Goal: Information Seeking & Learning: Learn about a topic

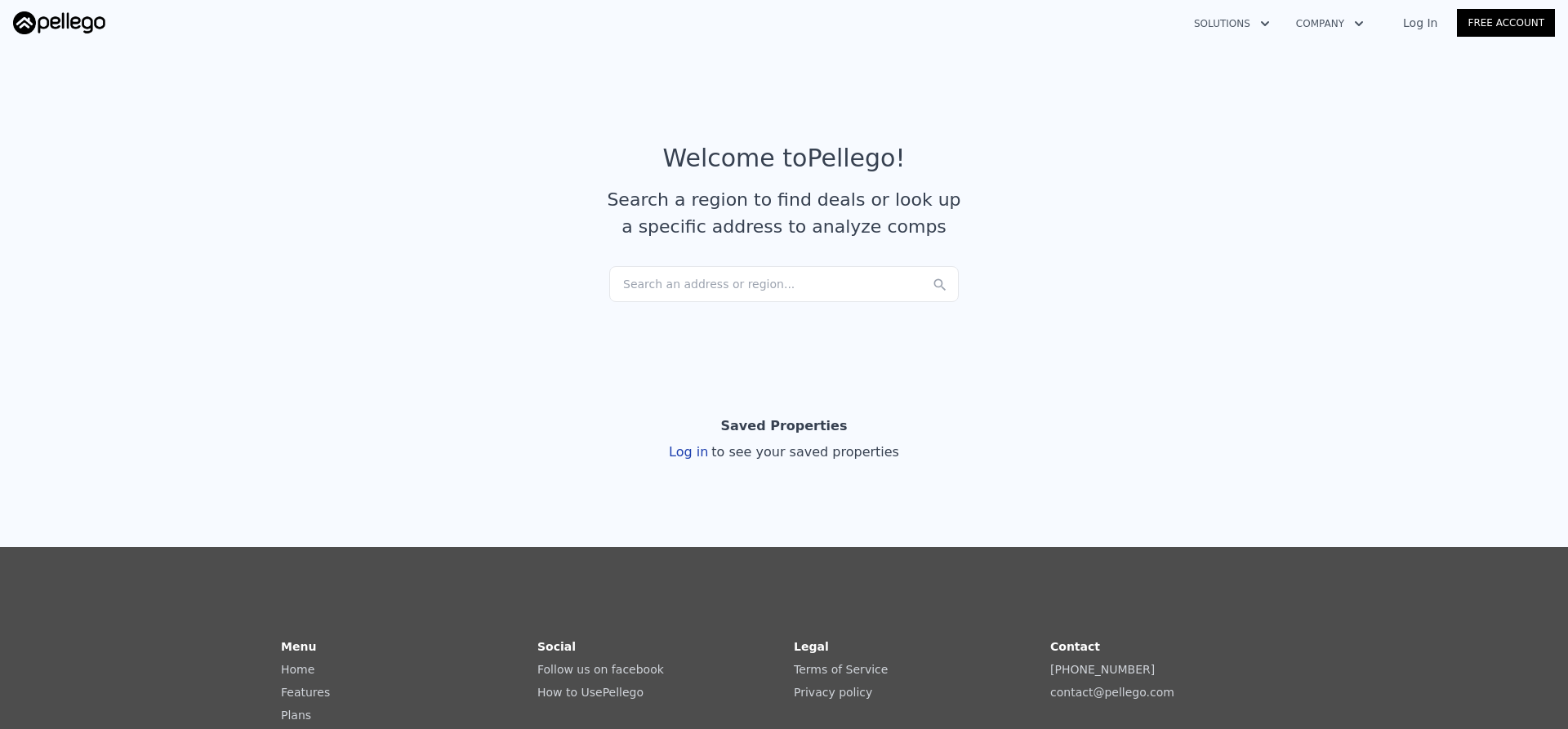
click at [702, 288] on div "Search an address or region..." at bounding box center [784, 285] width 349 height 36
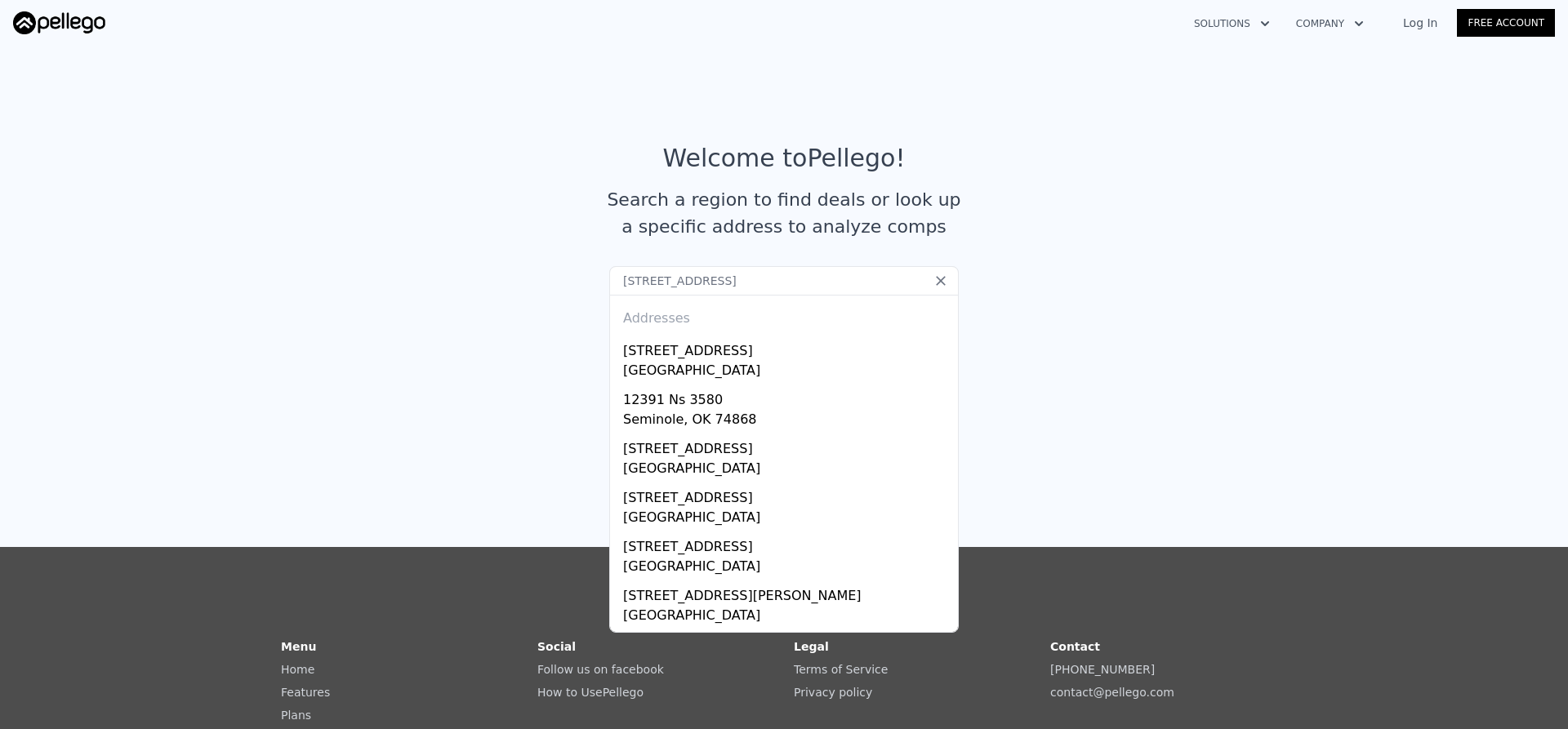
type input "[STREET_ADDRESS]"
click at [749, 371] on div "[GEOGRAPHIC_DATA]" at bounding box center [787, 372] width 328 height 23
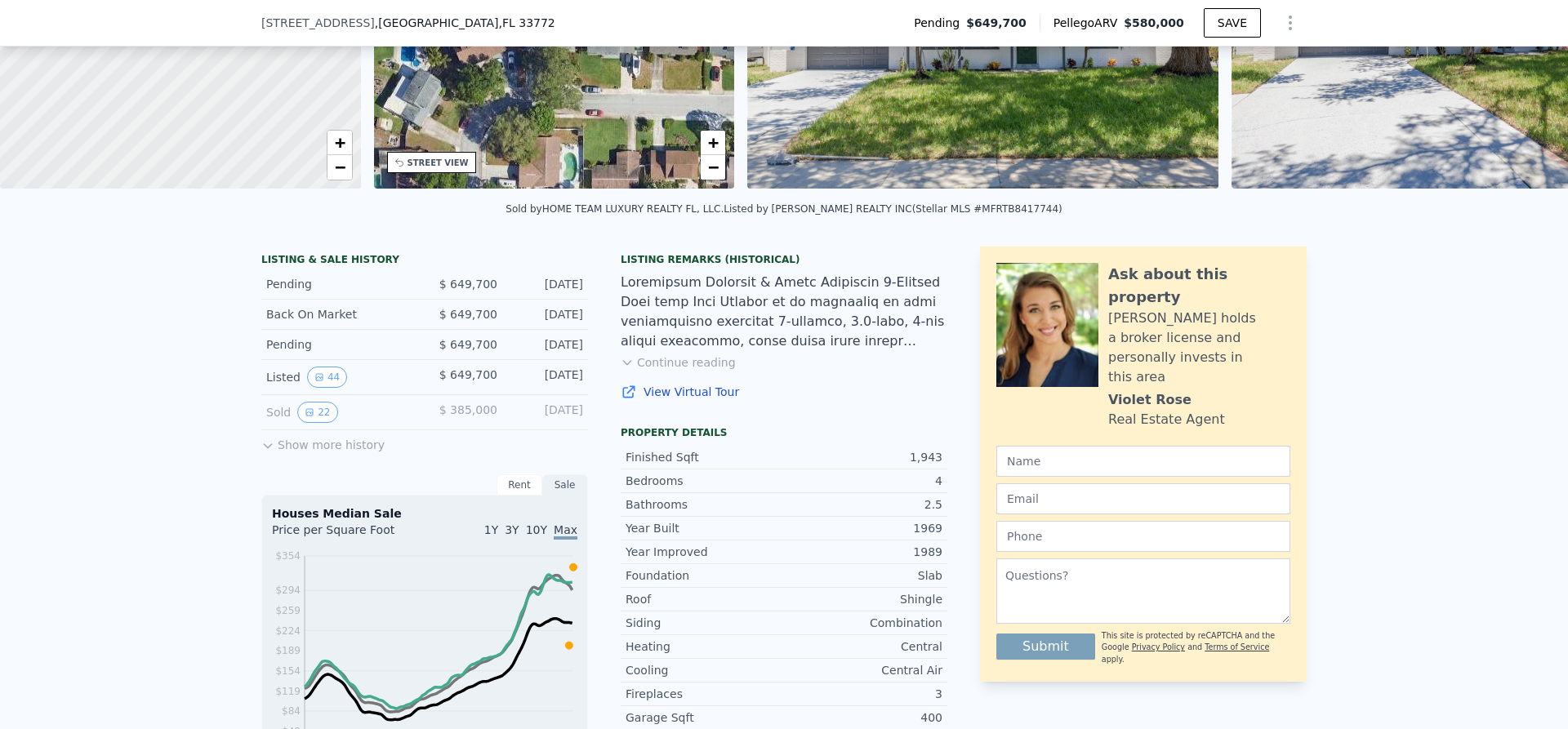
scroll to position [239, 0]
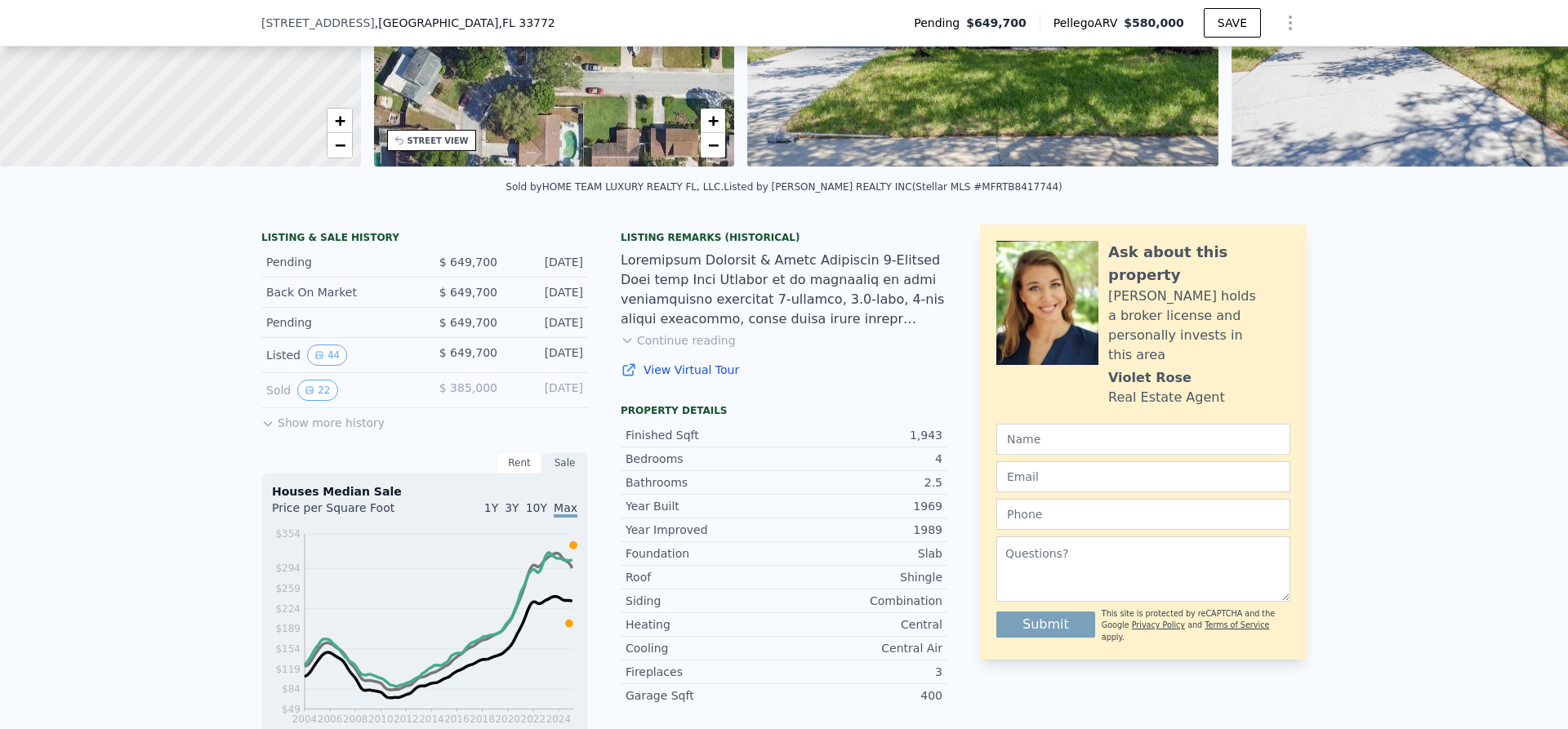
click at [308, 401] on button "22" at bounding box center [317, 390] width 40 height 21
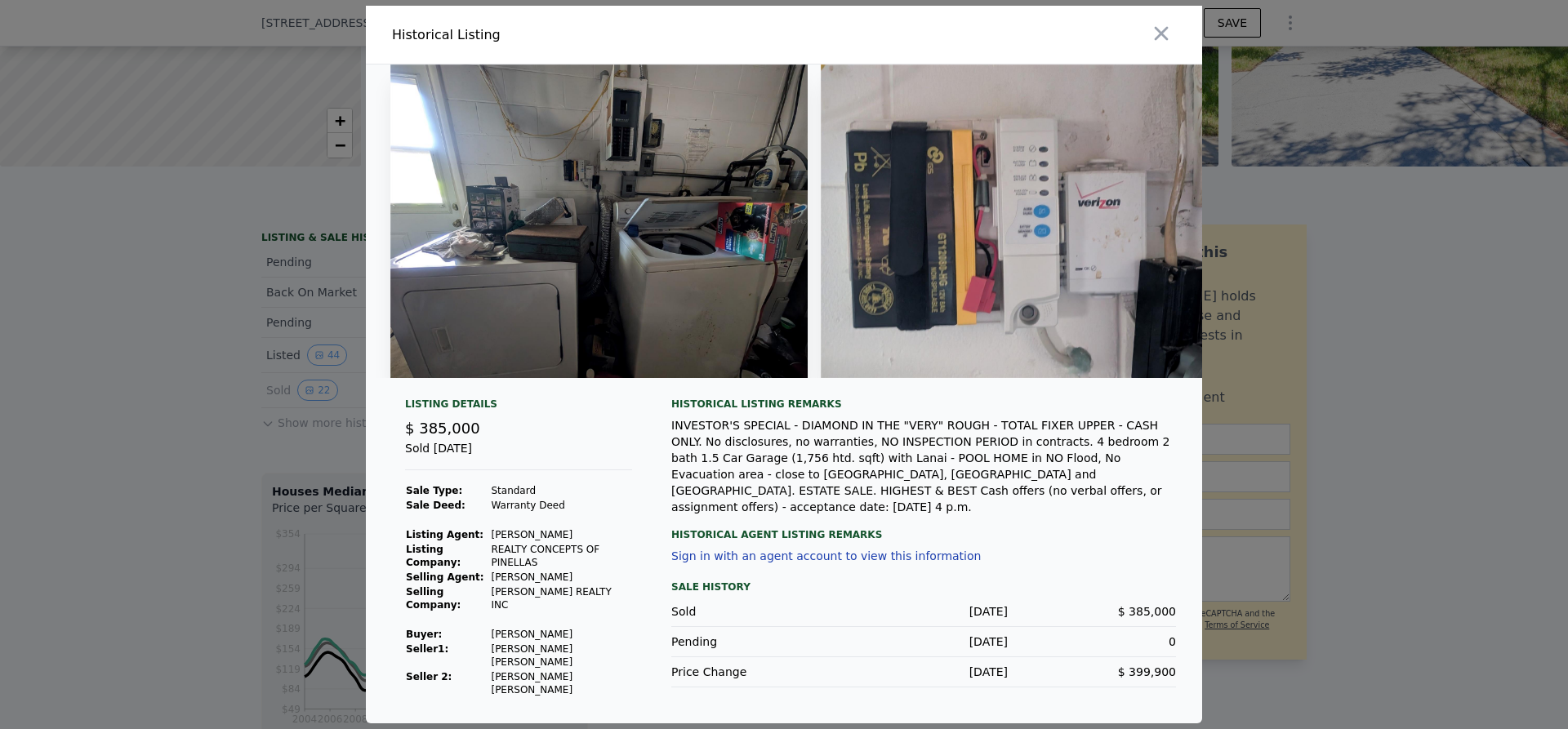
scroll to position [0, 3082]
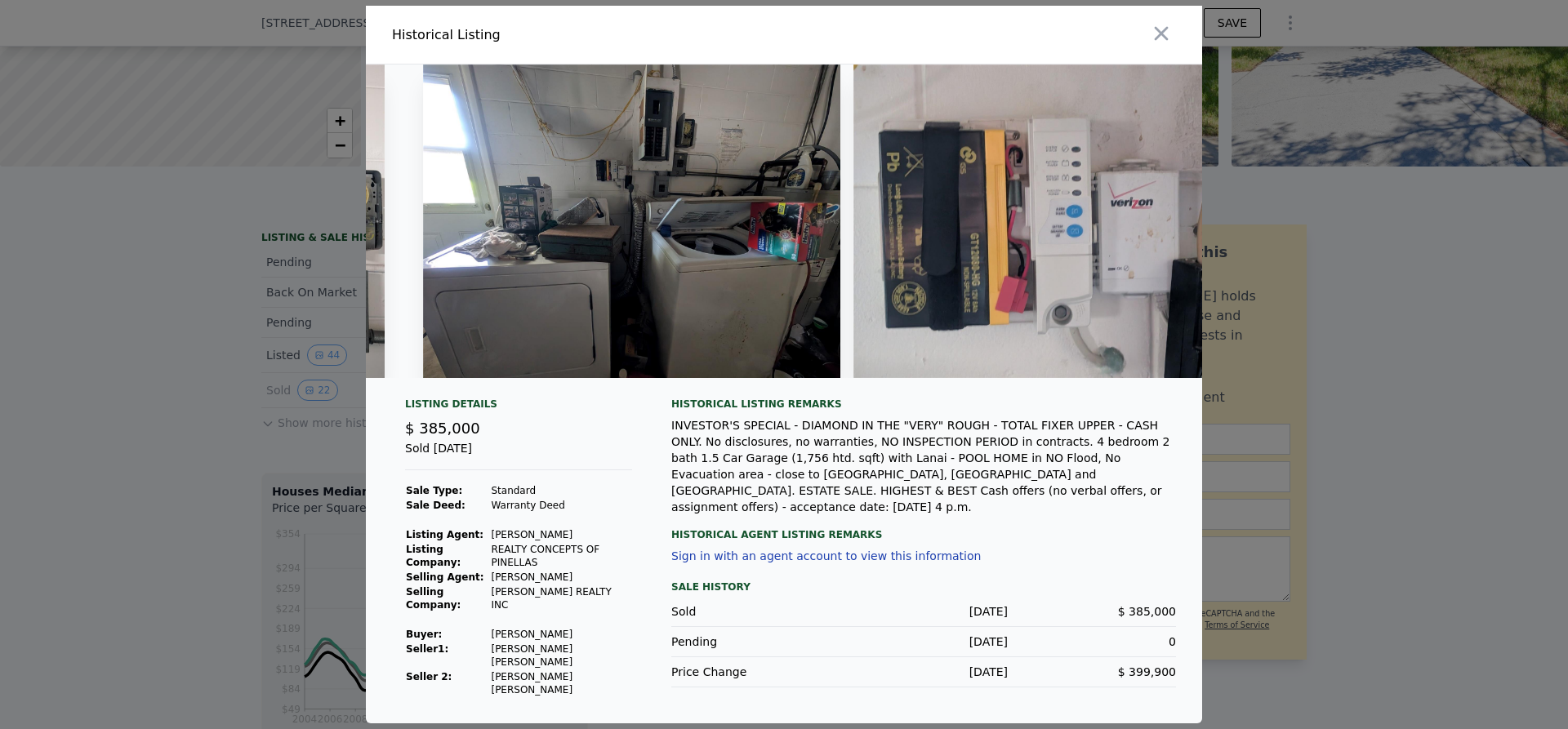
click at [1157, 45] on icon "button" at bounding box center [1161, 33] width 23 height 23
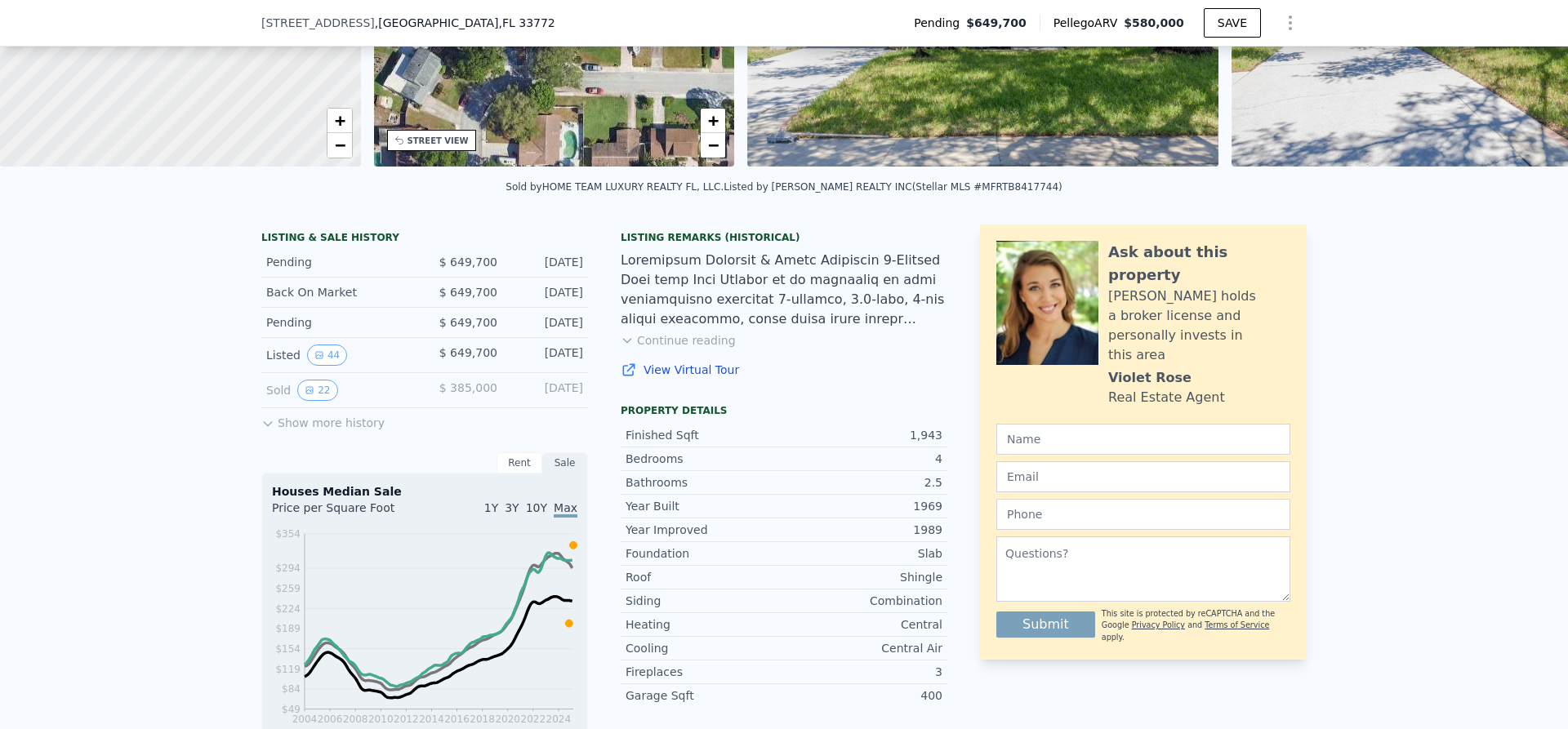
click at [320, 363] on button "44" at bounding box center [326, 355] width 40 height 21
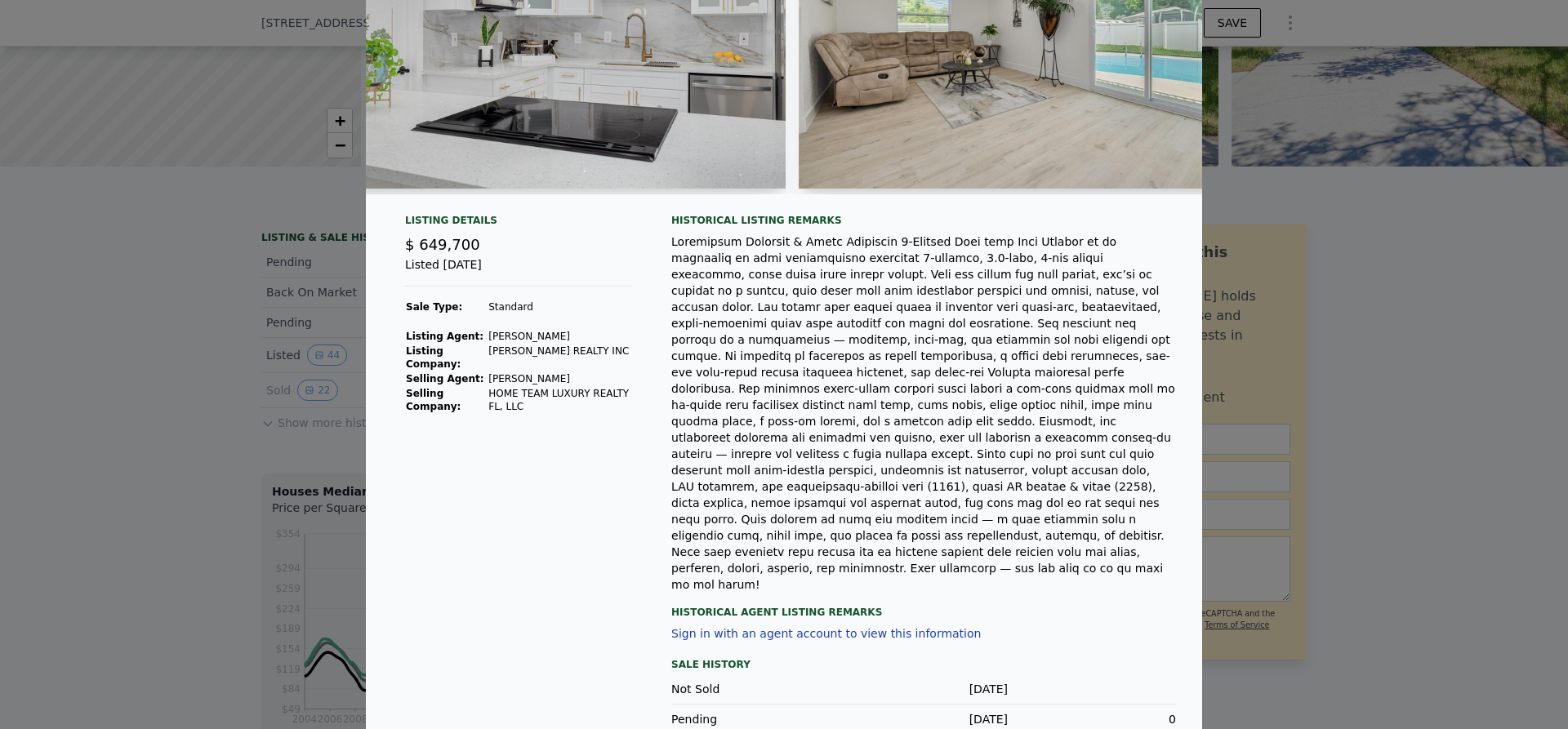
scroll to position [0, 0]
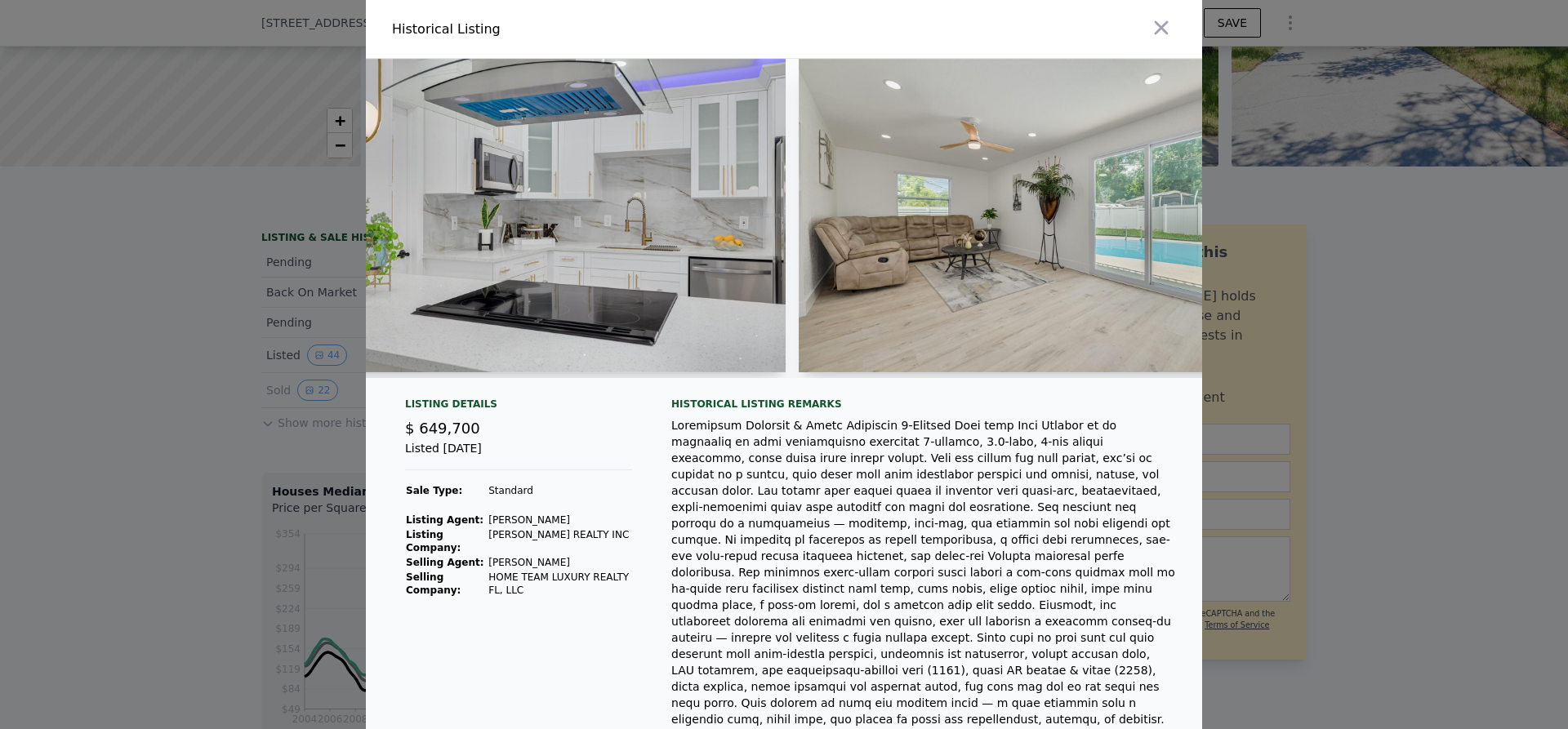
click at [1150, 30] on icon "button" at bounding box center [1161, 27] width 23 height 23
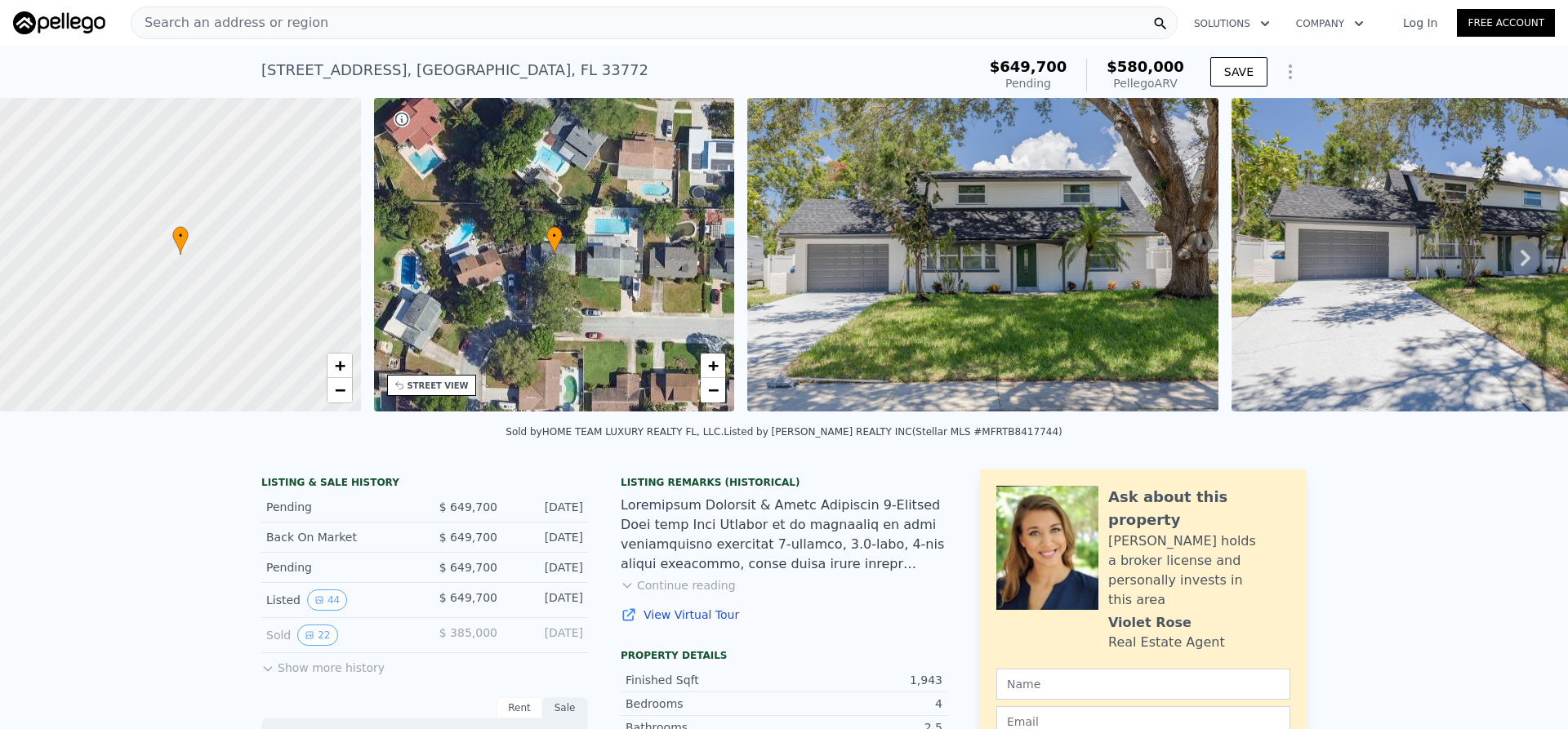
click at [1519, 260] on icon at bounding box center [1525, 258] width 32 height 32
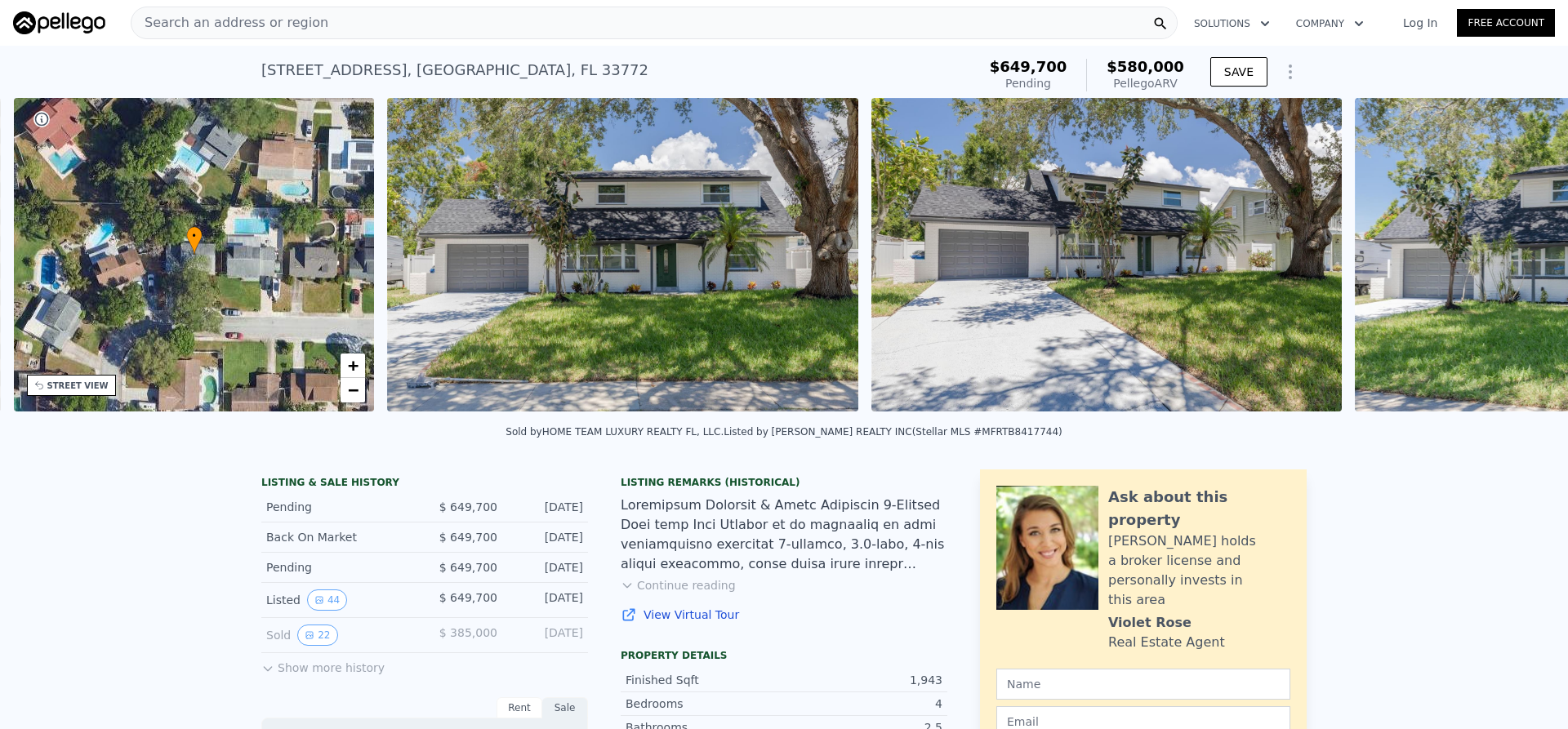
click at [1518, 257] on img at bounding box center [1590, 255] width 471 height 314
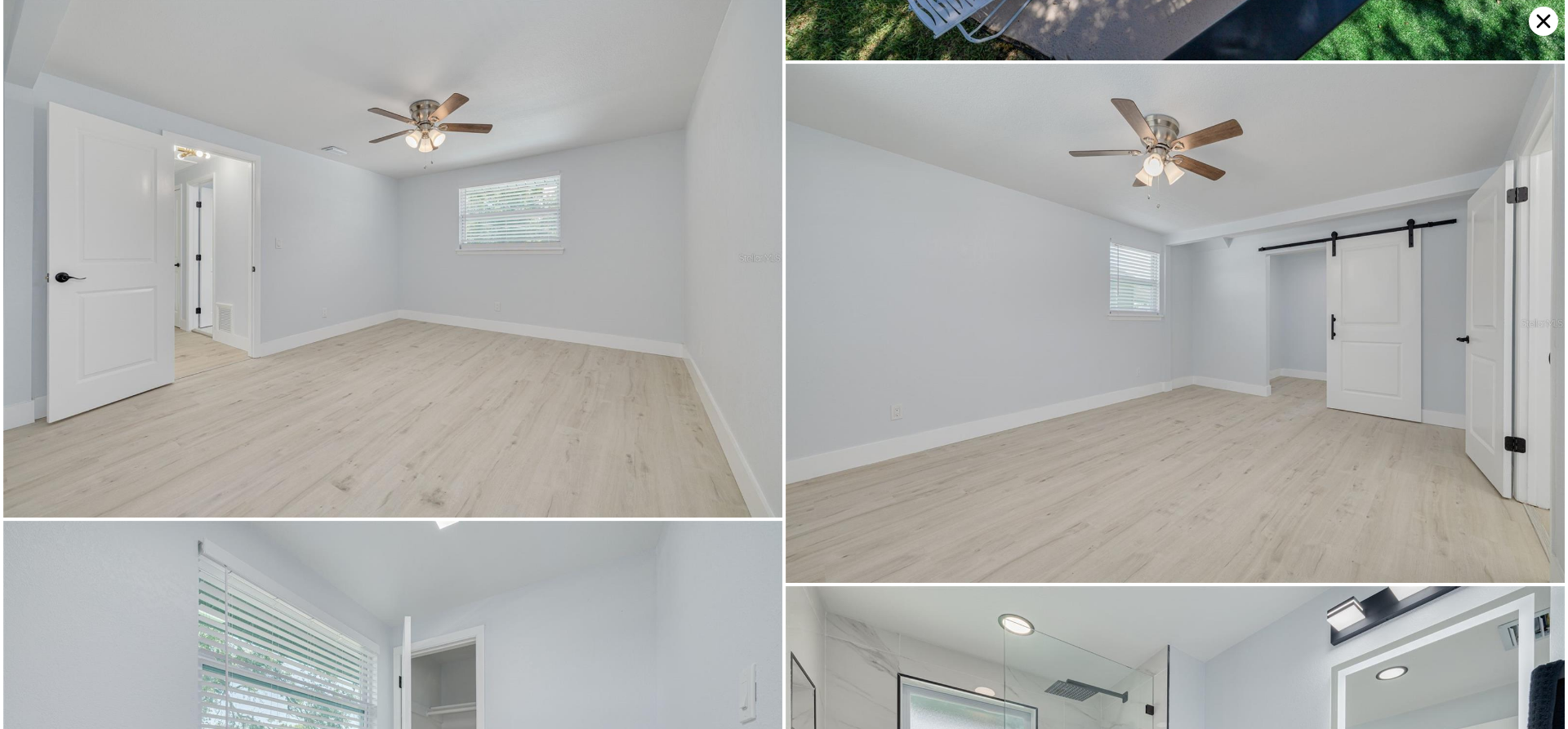
scroll to position [8423, 0]
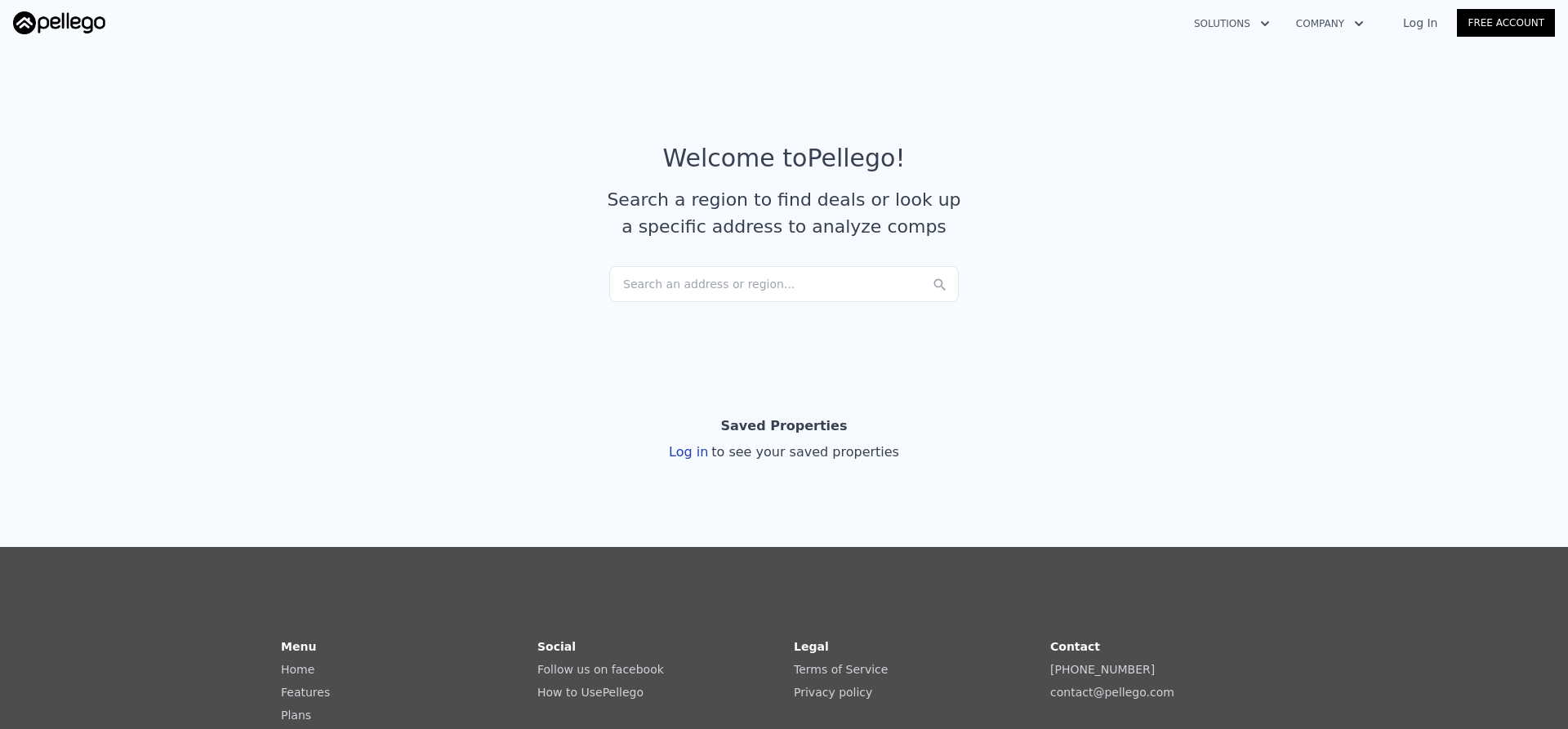
click at [702, 279] on div "Search an address or region..." at bounding box center [784, 285] width 349 height 36
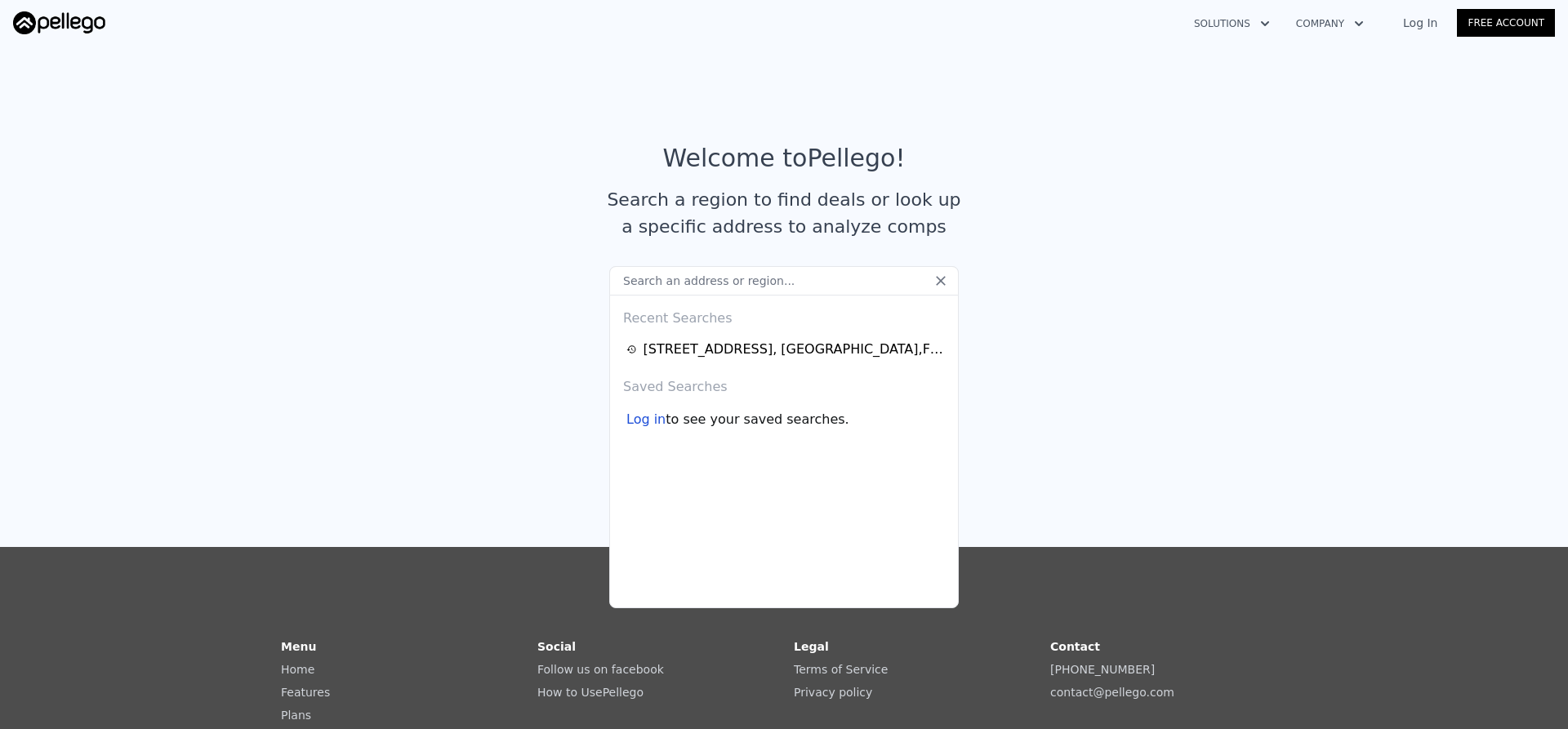
click at [695, 278] on input "text" at bounding box center [784, 281] width 349 height 29
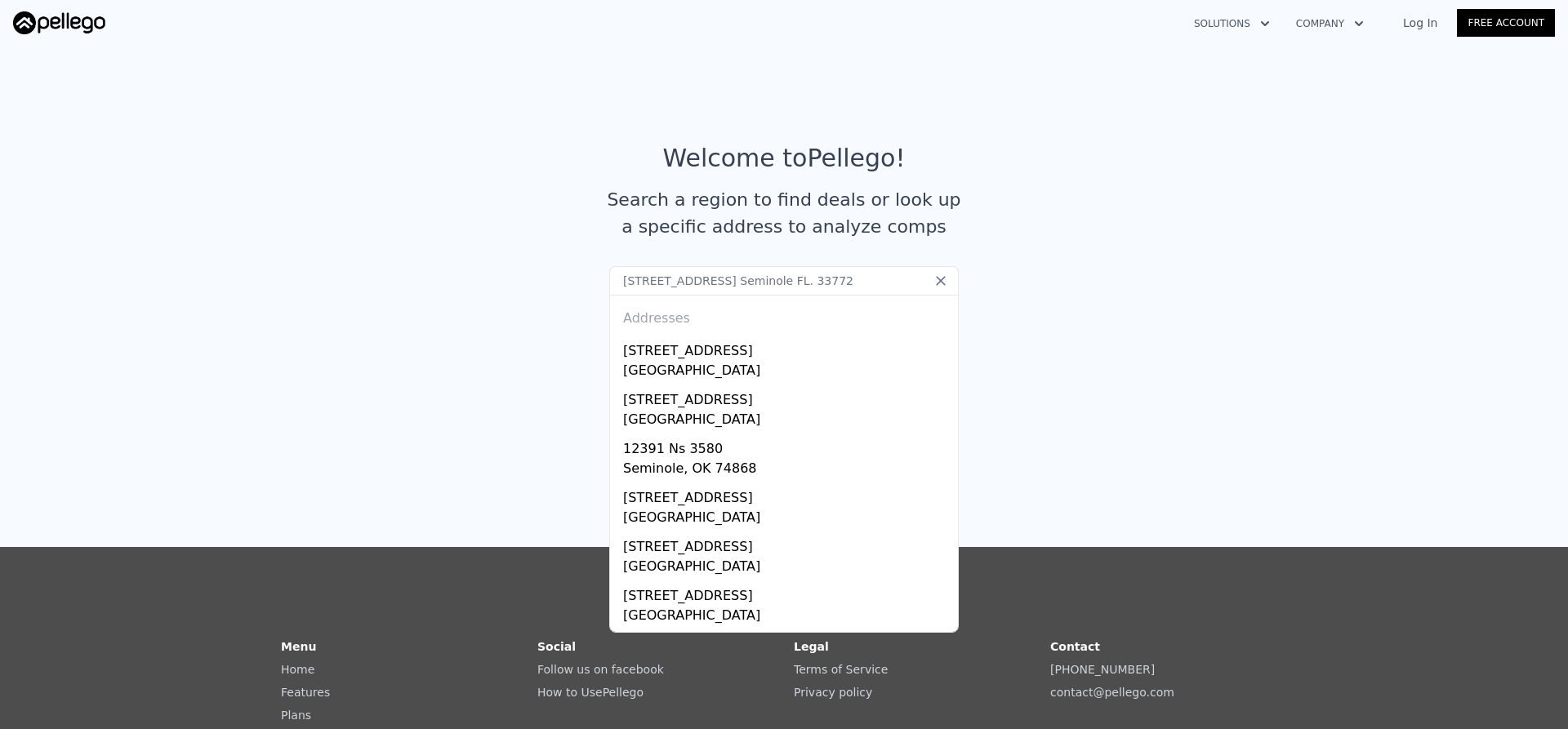
type input "[STREET_ADDRESS] Seminole FL. 33772"
click at [775, 363] on div "[GEOGRAPHIC_DATA]" at bounding box center [787, 372] width 328 height 23
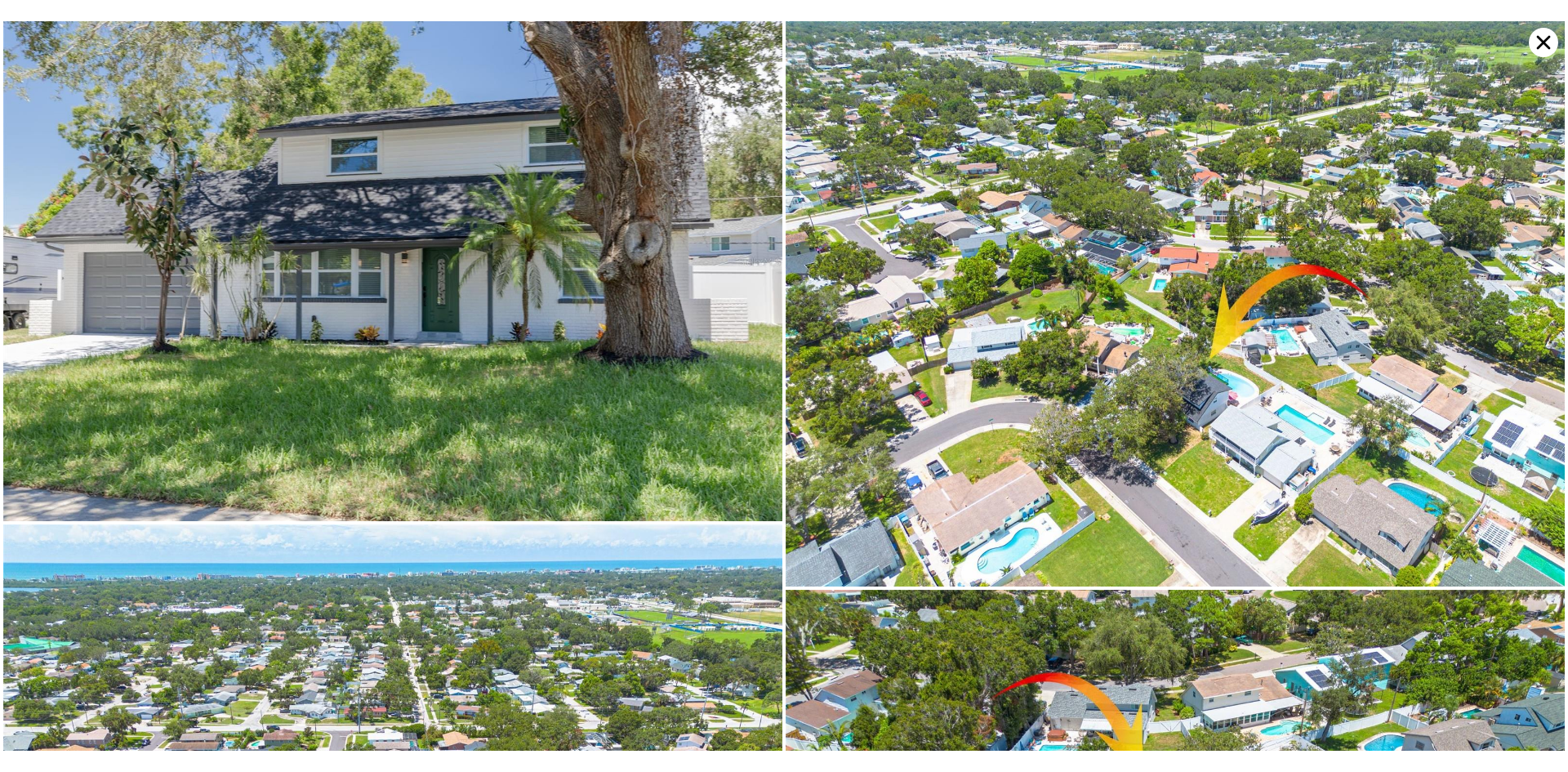
scroll to position [519, 0]
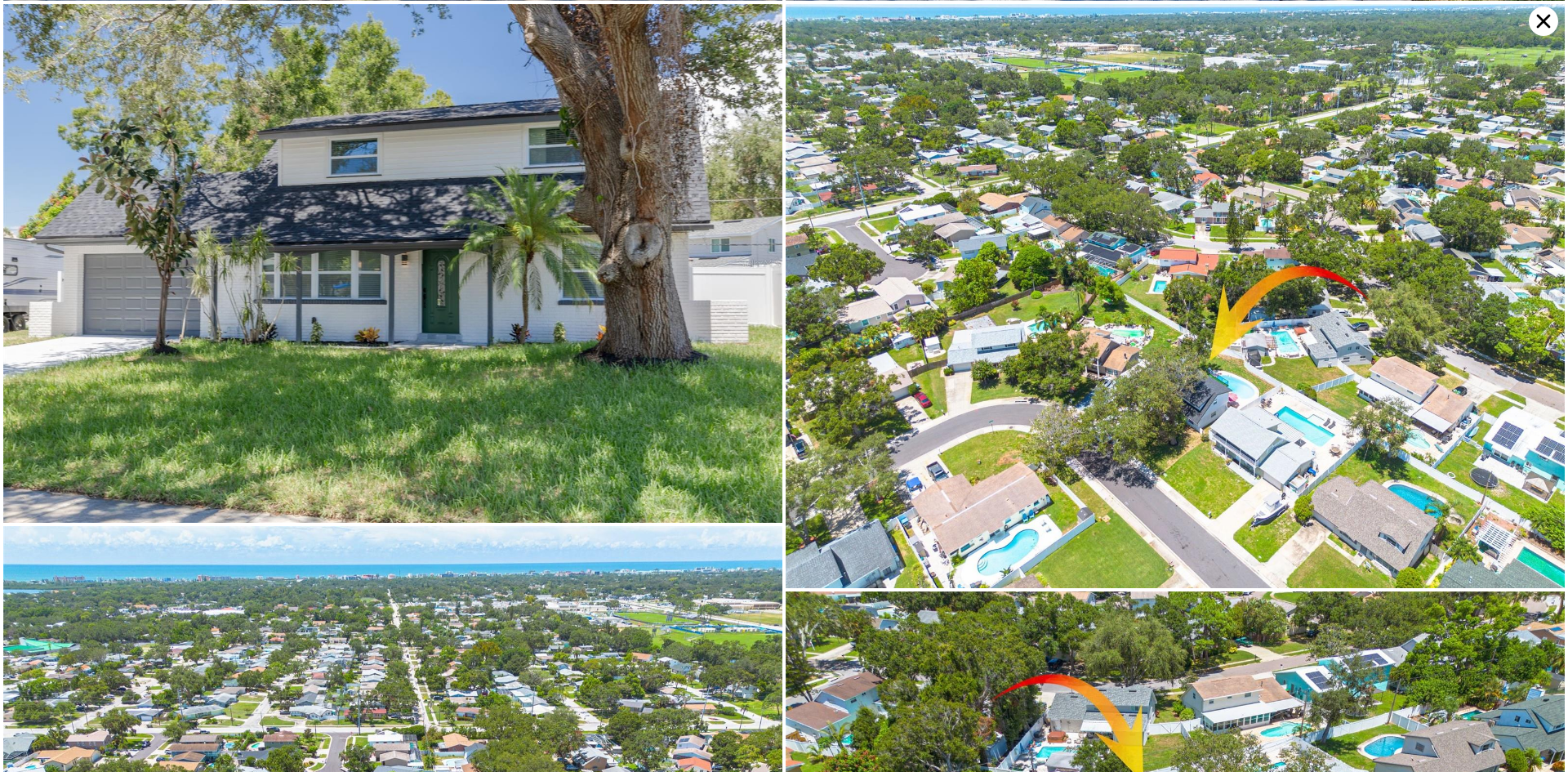
click at [1542, 32] on icon at bounding box center [1543, 21] width 29 height 29
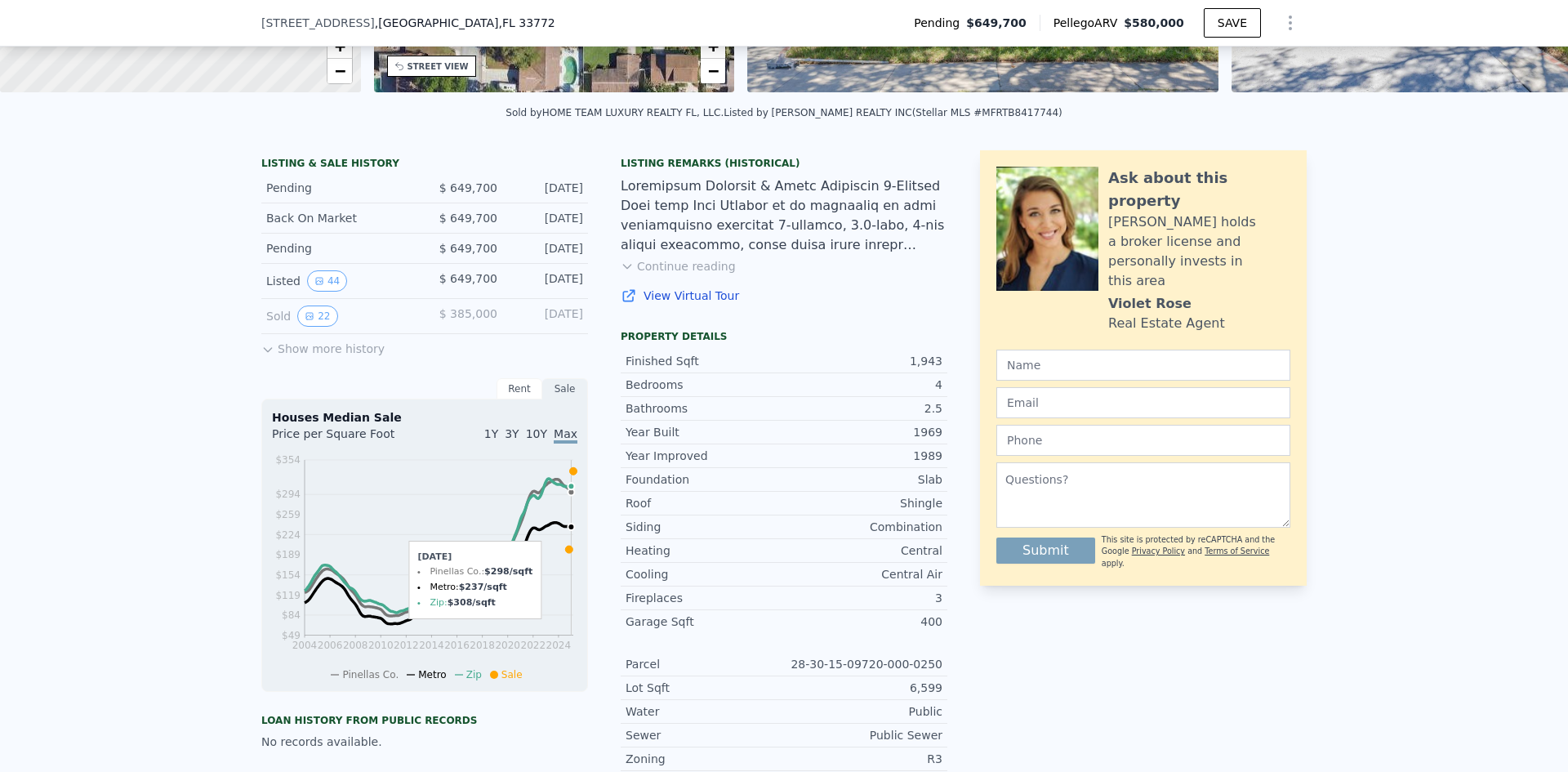
scroll to position [321, 0]
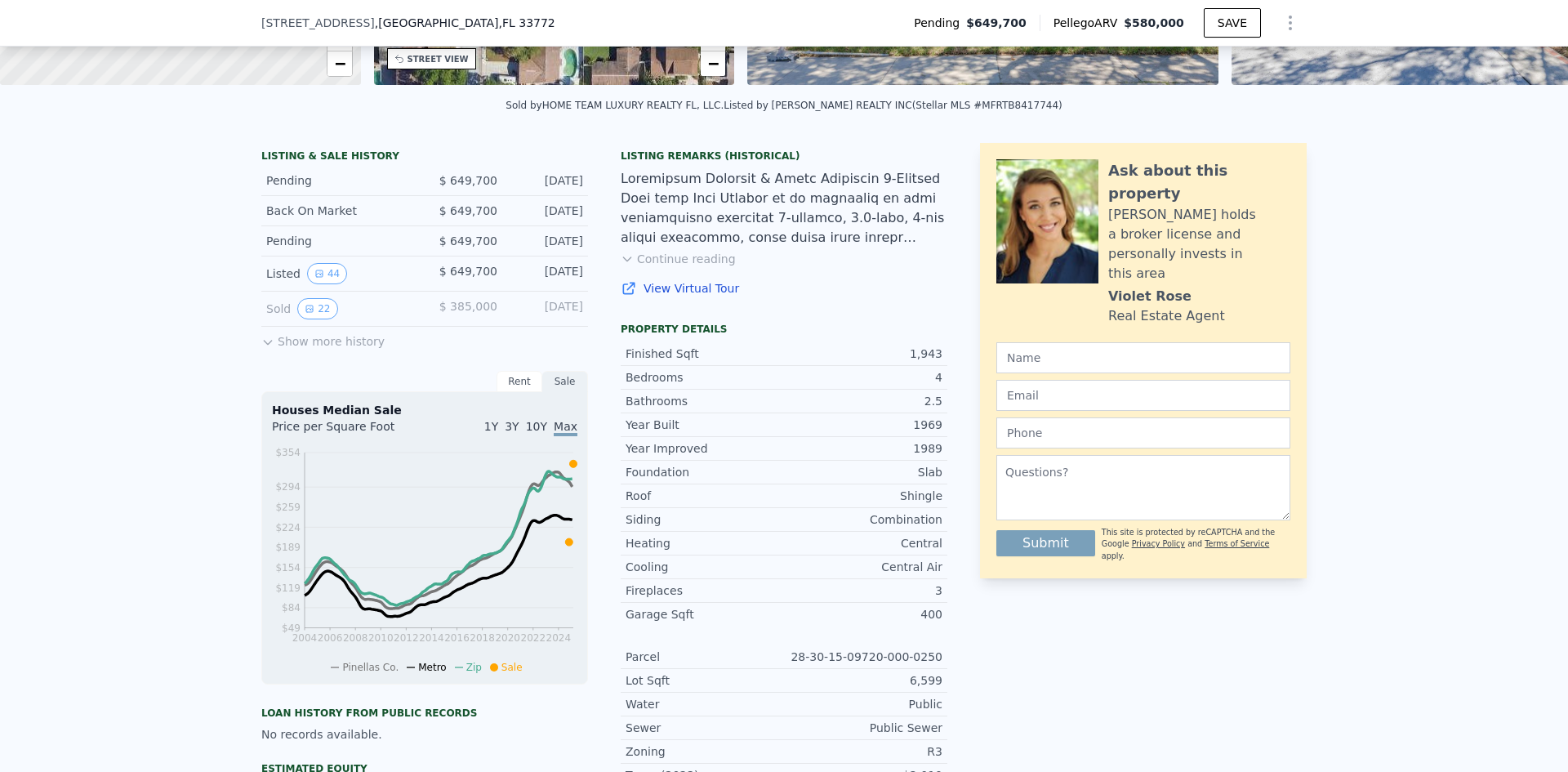
click at [297, 350] on button "Show more history" at bounding box center [323, 338] width 123 height 23
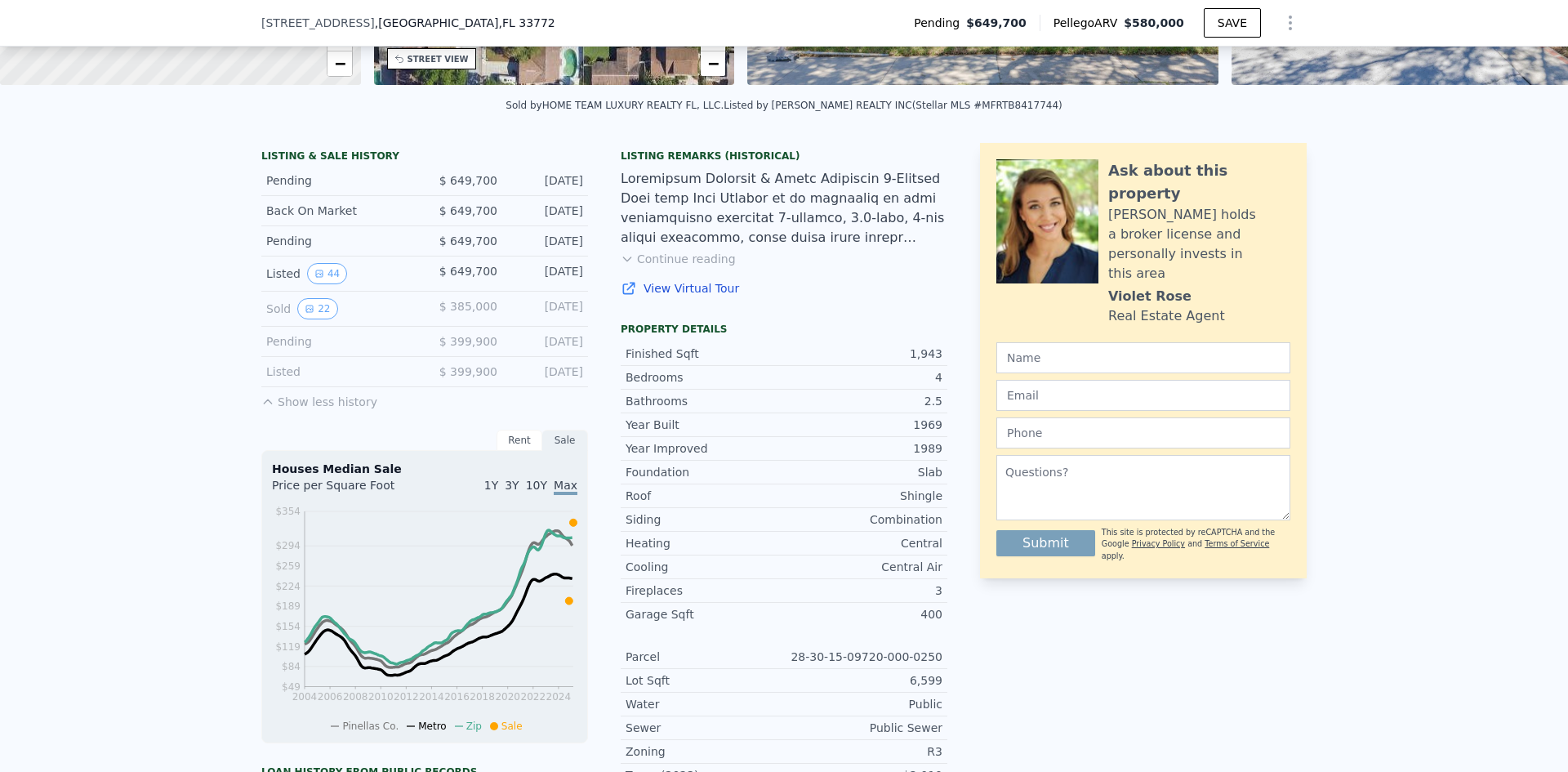
click at [307, 320] on button "22" at bounding box center [317, 309] width 40 height 21
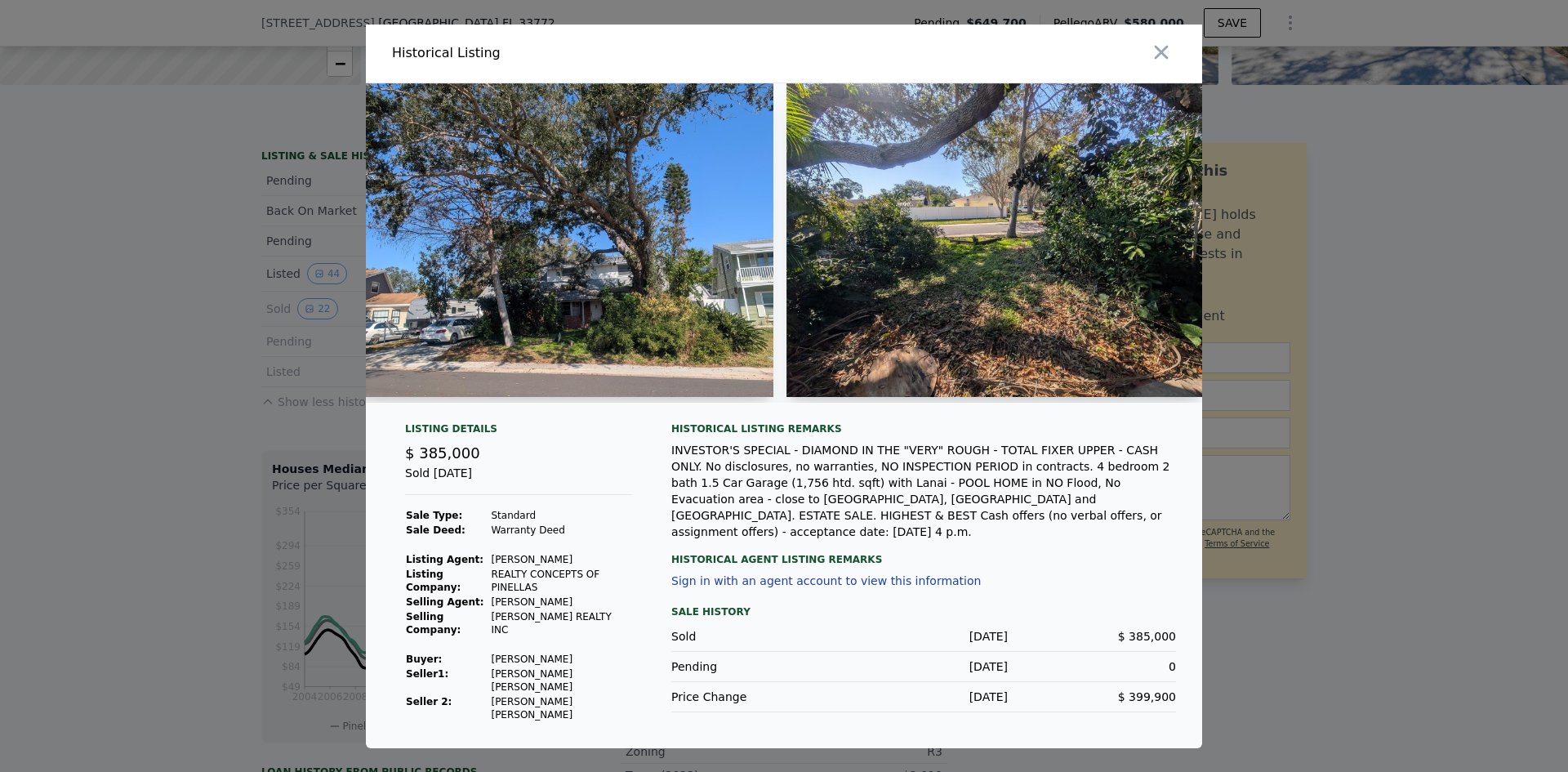
scroll to position [0, 0]
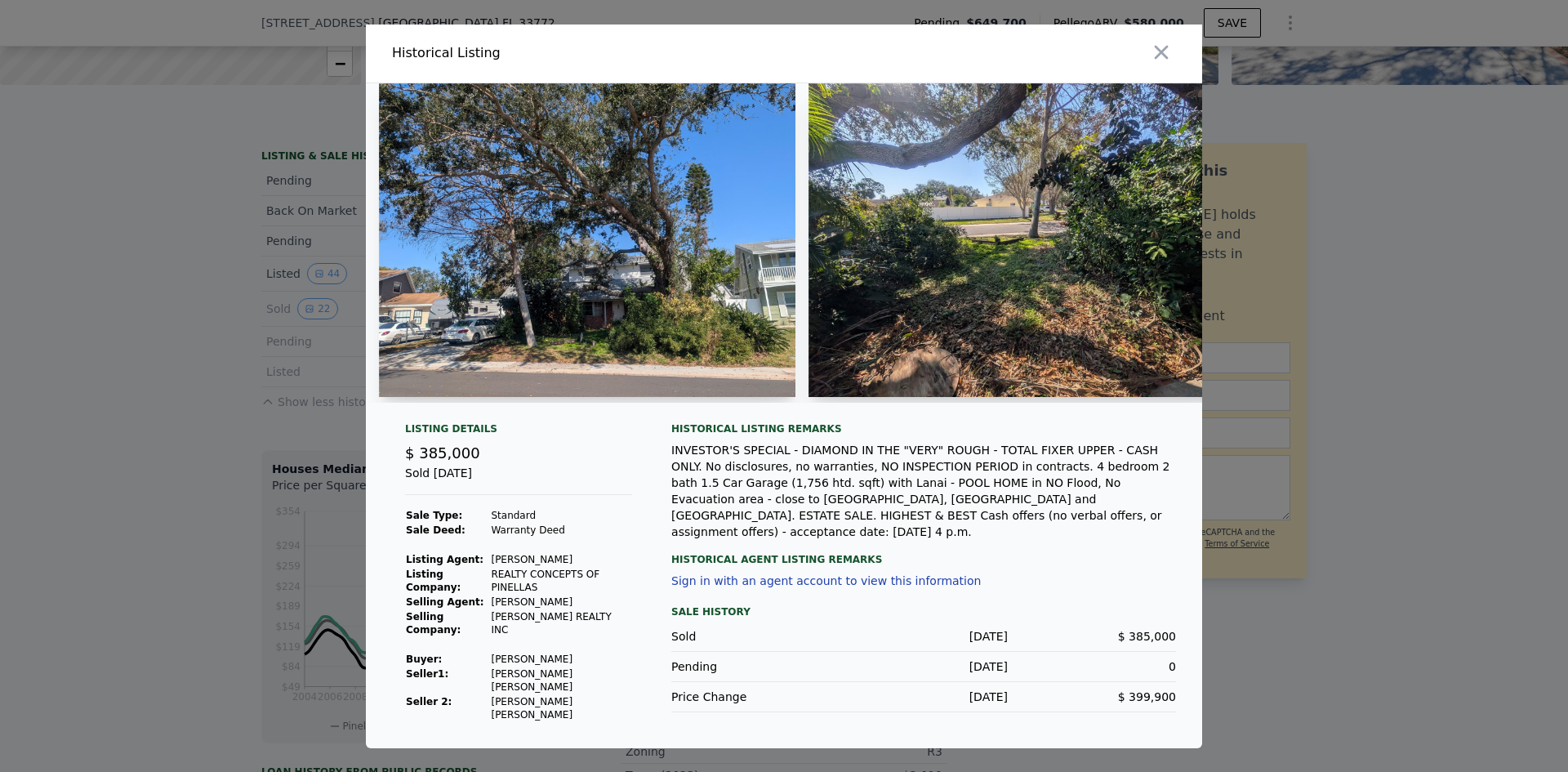
click at [1163, 63] on icon "button" at bounding box center [1161, 52] width 23 height 23
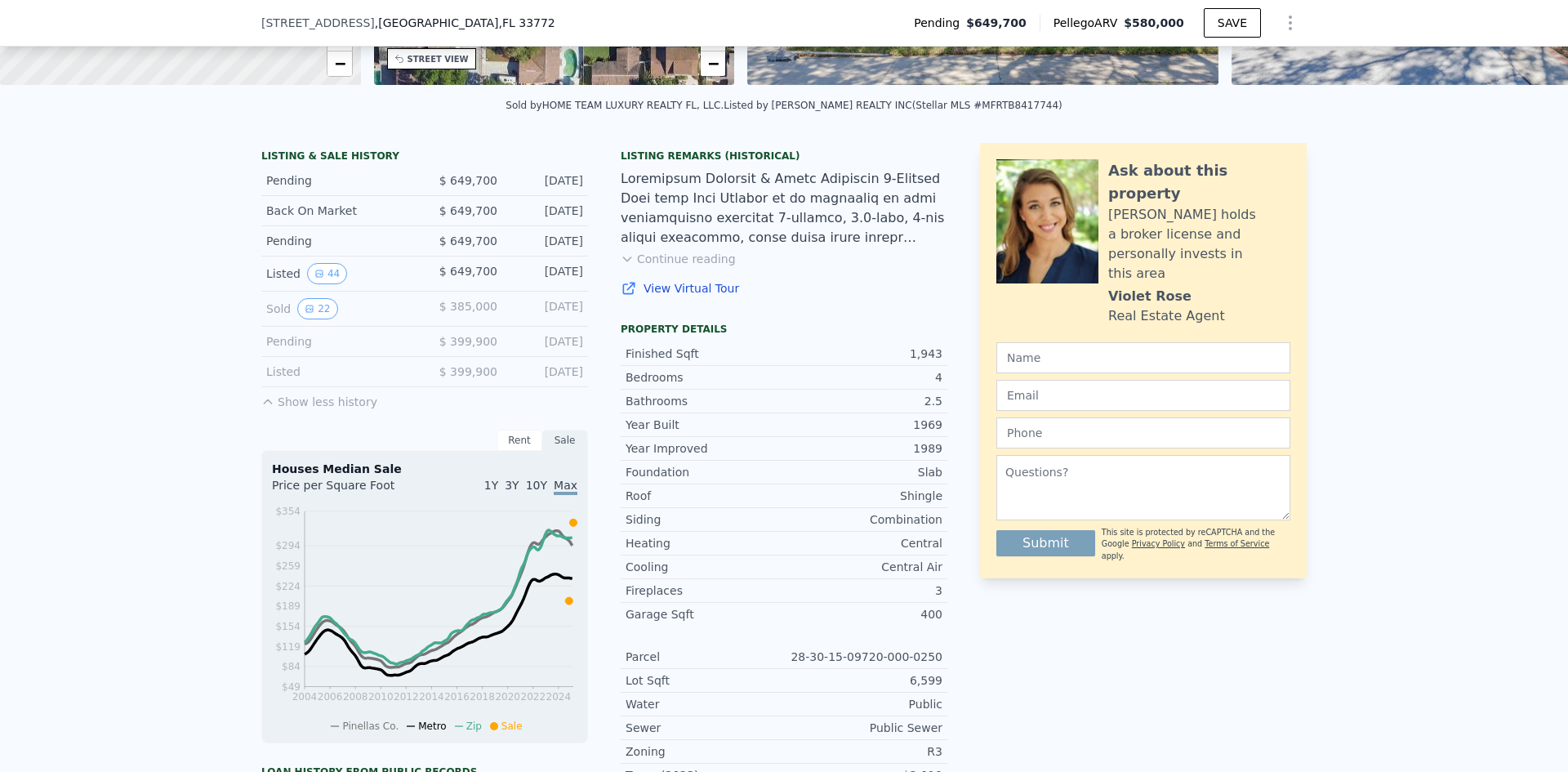
click at [308, 320] on button "22" at bounding box center [317, 309] width 40 height 21
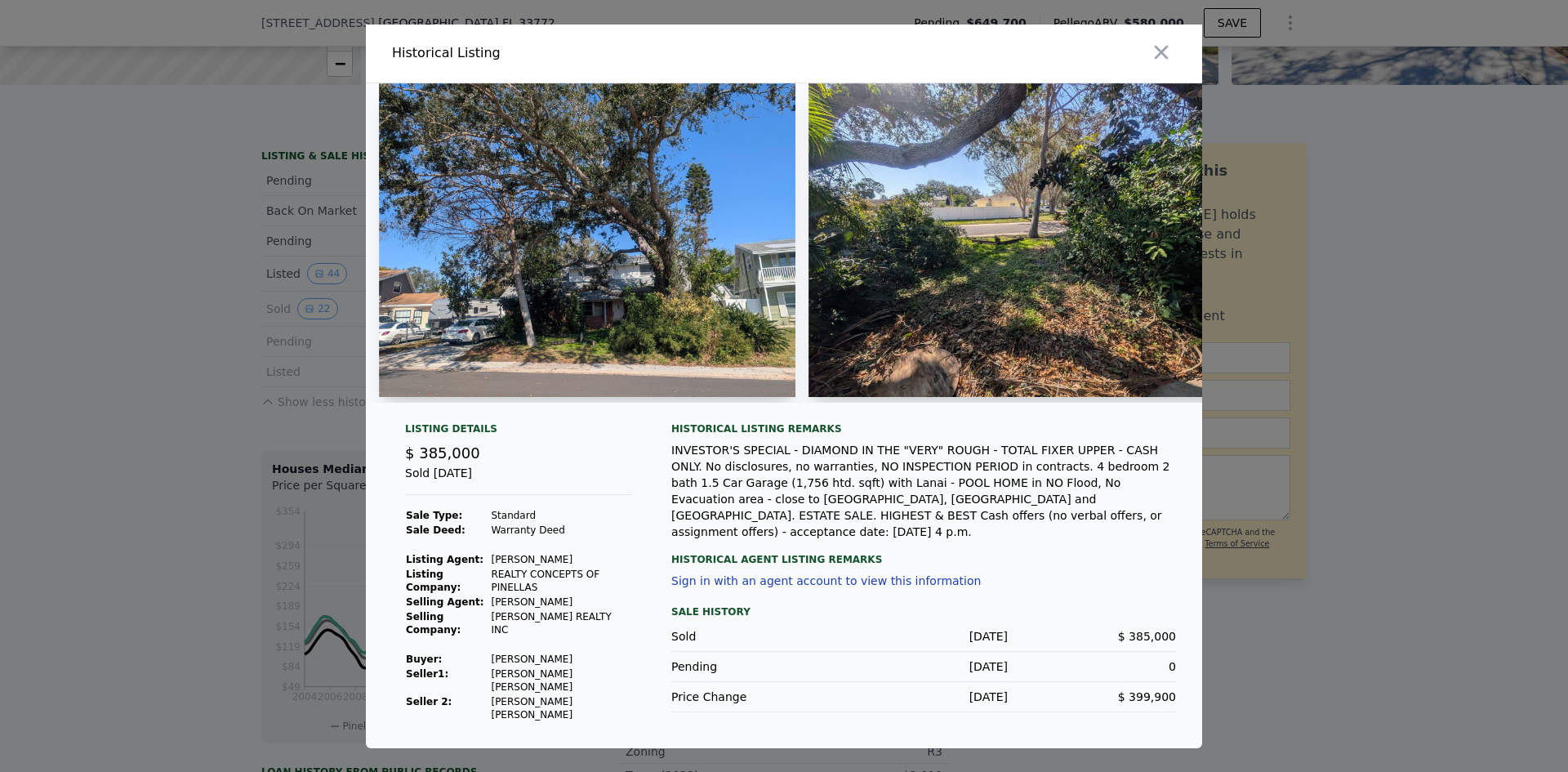
click at [728, 191] on img at bounding box center [586, 239] width 416 height 314
click at [982, 169] on img at bounding box center [1016, 239] width 416 height 314
click at [1028, 257] on img at bounding box center [1016, 239] width 416 height 314
click at [1167, 61] on icon "button" at bounding box center [1161, 52] width 23 height 23
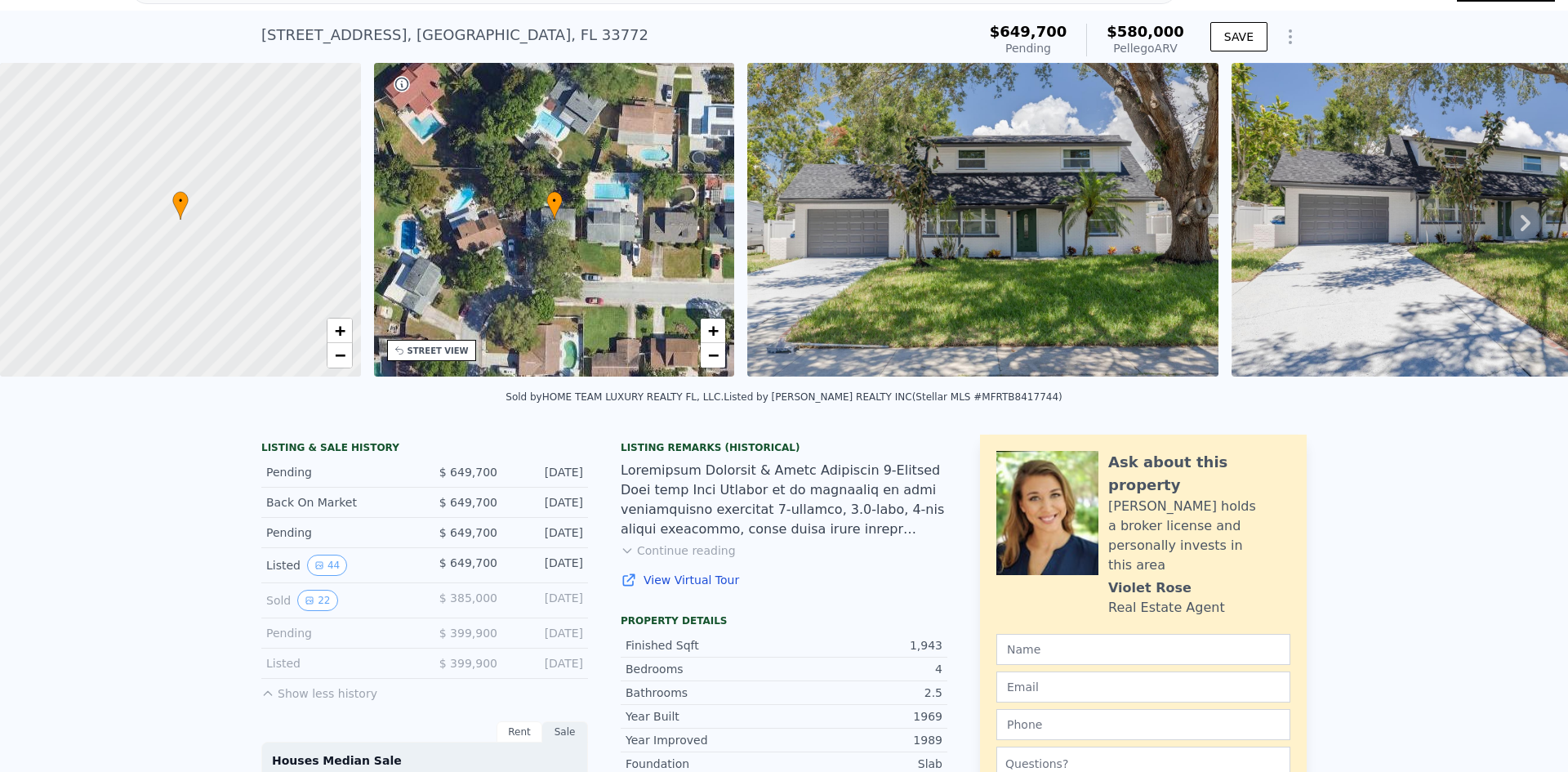
scroll to position [6, 0]
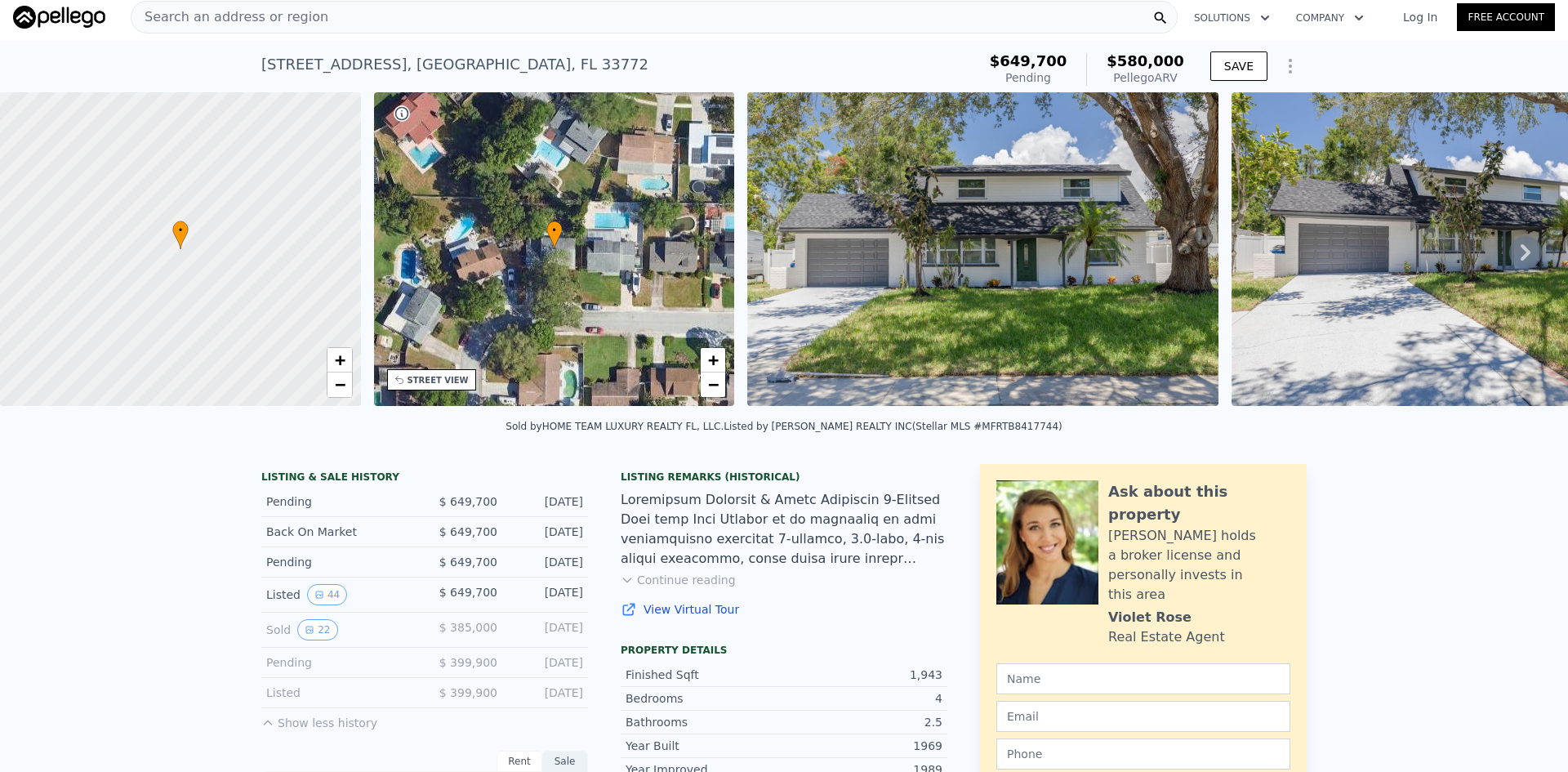
click at [1522, 256] on icon at bounding box center [1525, 252] width 32 height 32
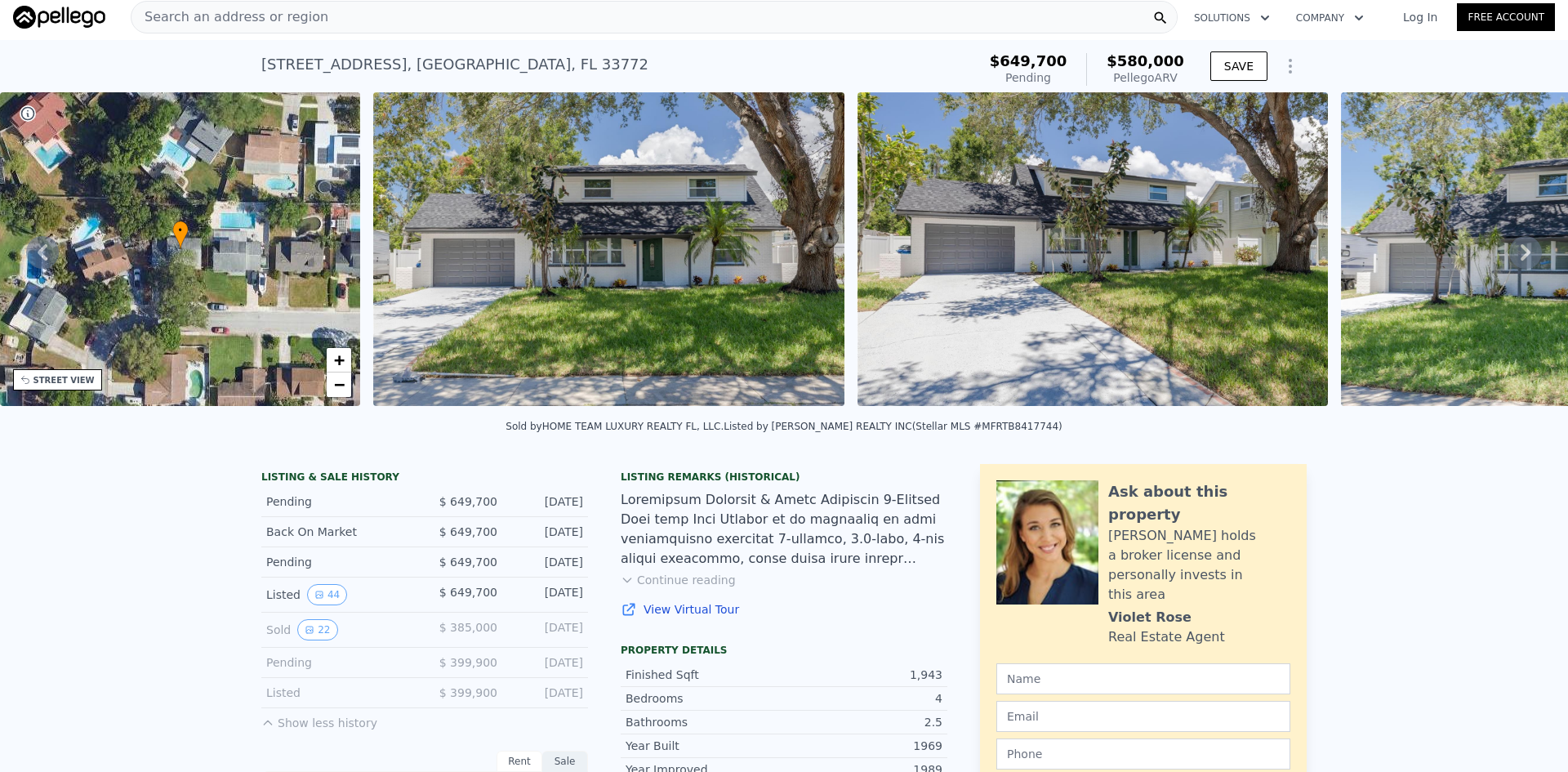
click at [324, 637] on button "22" at bounding box center [317, 629] width 40 height 21
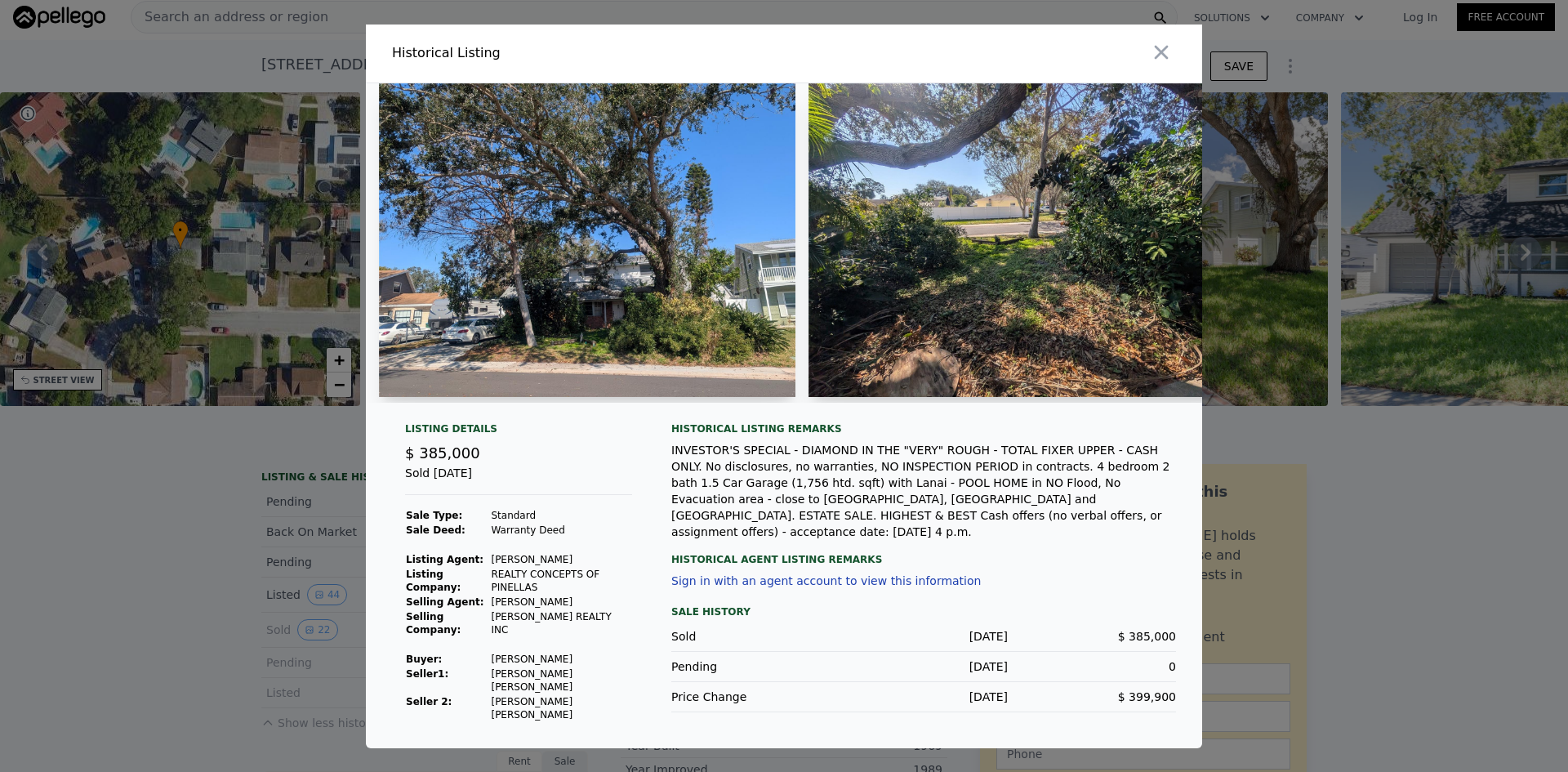
click at [966, 277] on img at bounding box center [1016, 239] width 416 height 314
click at [966, 279] on img at bounding box center [1016, 239] width 416 height 314
click at [697, 276] on img at bounding box center [586, 239] width 416 height 314
click at [703, 267] on img at bounding box center [586, 239] width 416 height 314
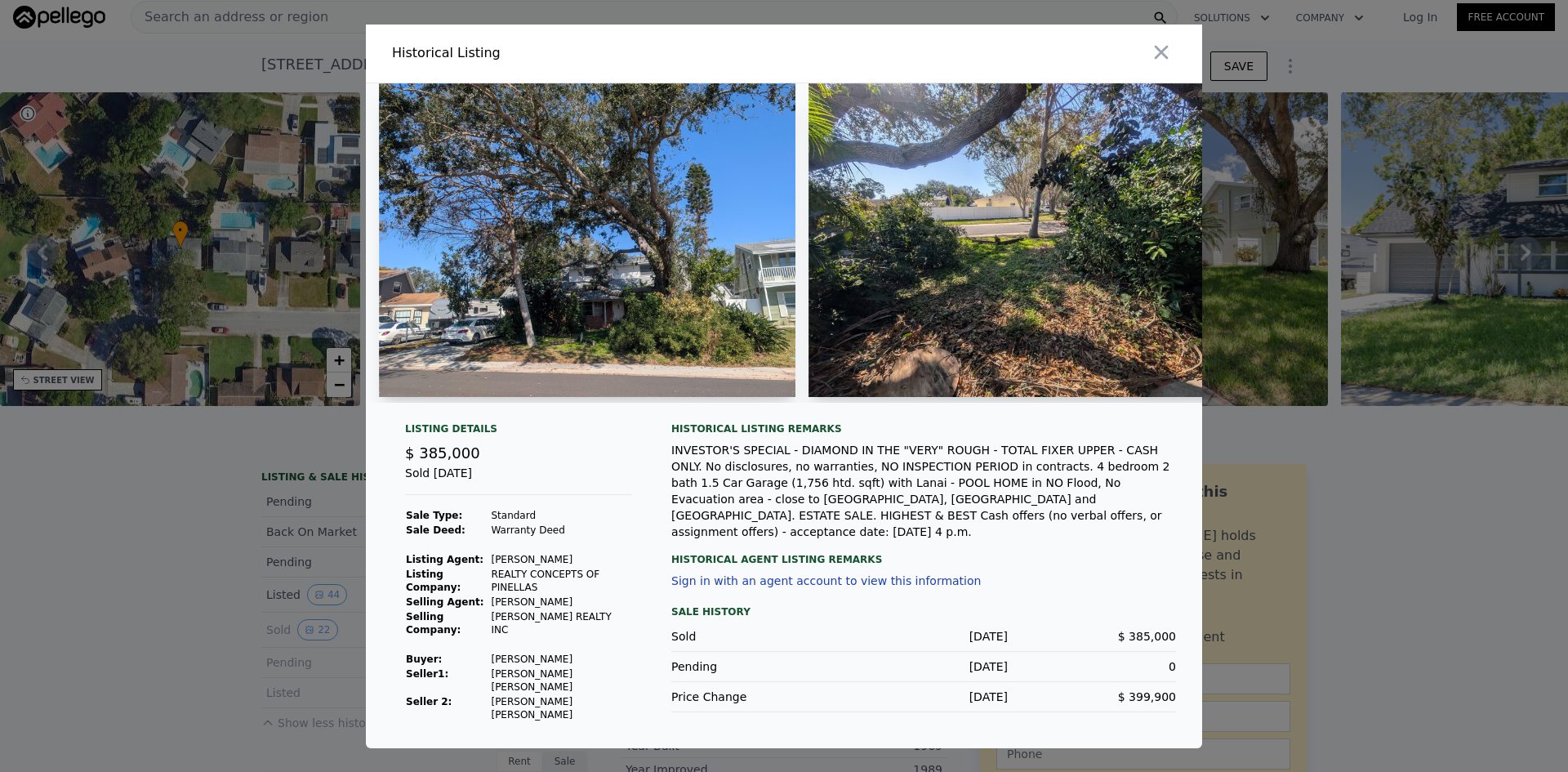
click at [1171, 64] on icon "button" at bounding box center [1161, 52] width 23 height 23
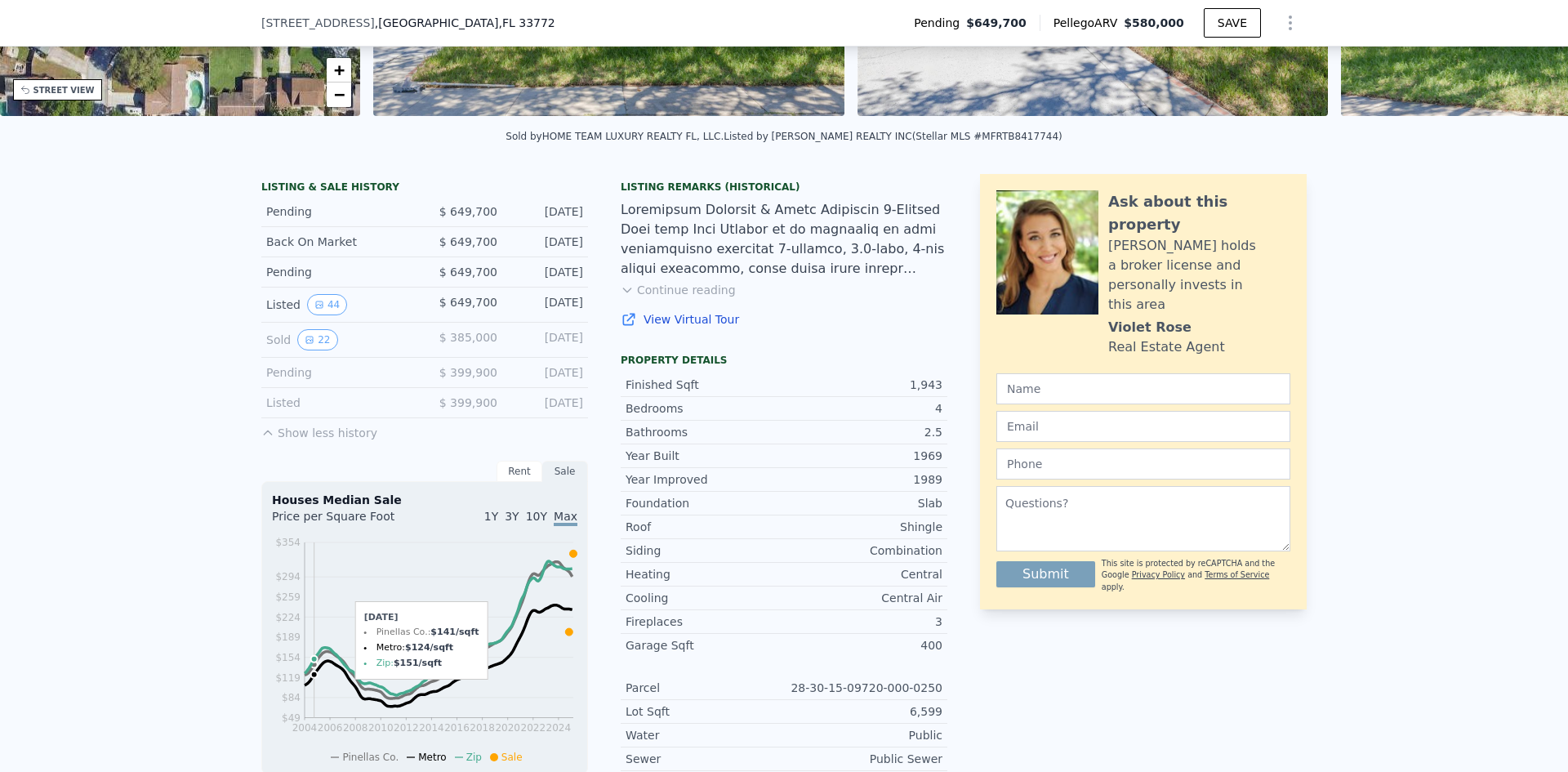
scroll to position [327, 0]
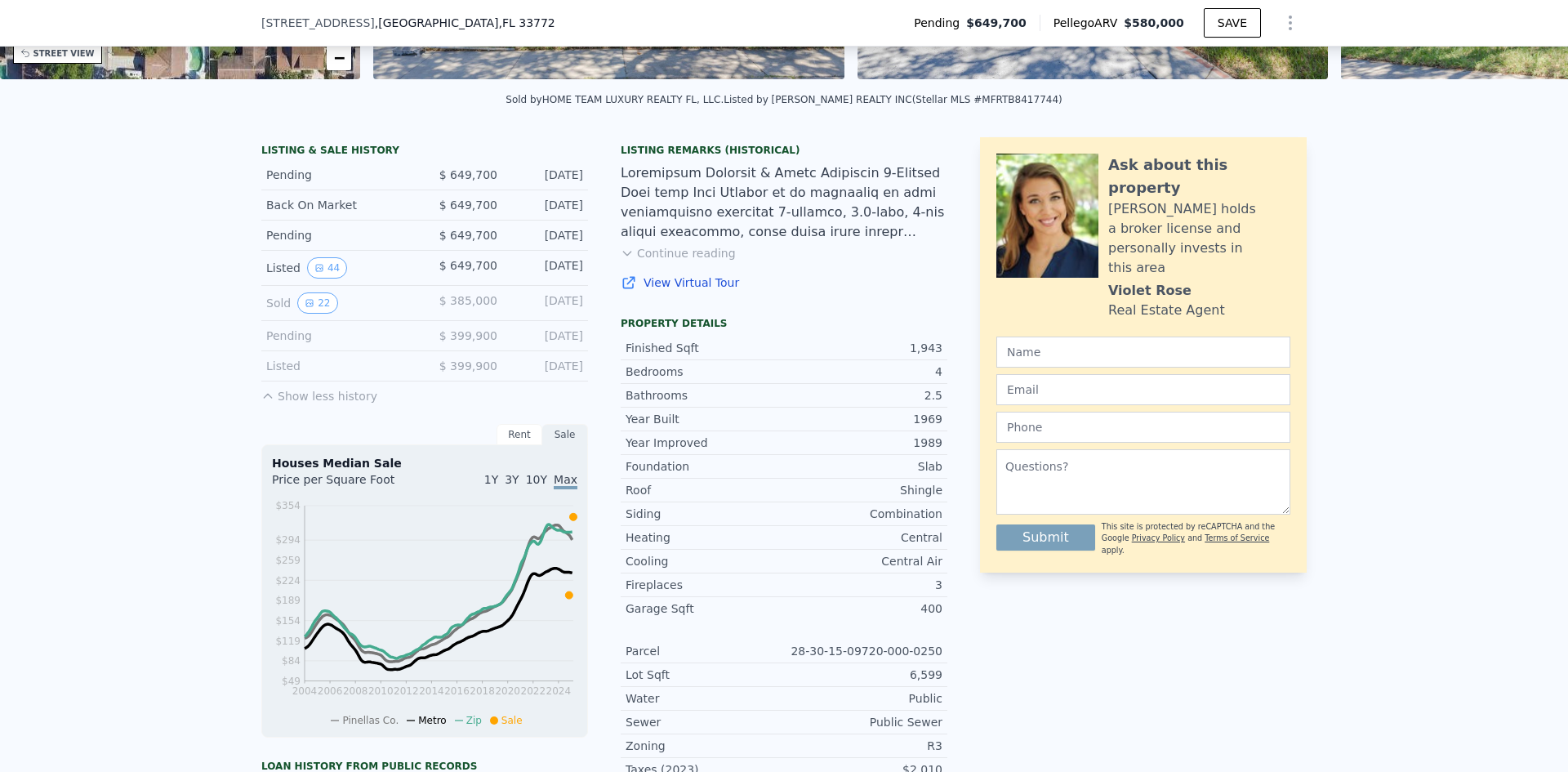
click at [320, 404] on button "Show less history" at bounding box center [320, 392] width 116 height 23
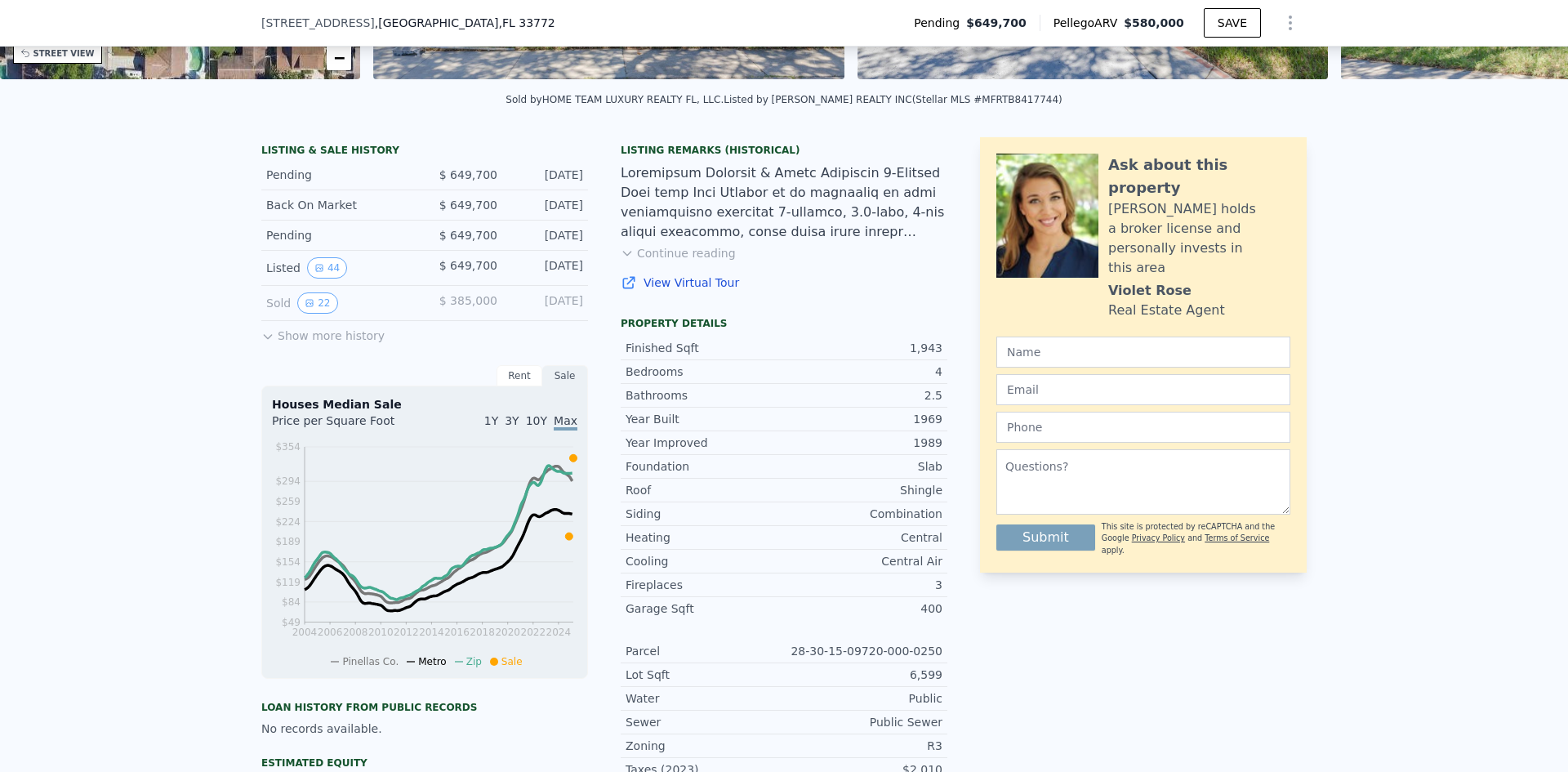
click at [309, 314] on button "22" at bounding box center [317, 303] width 40 height 21
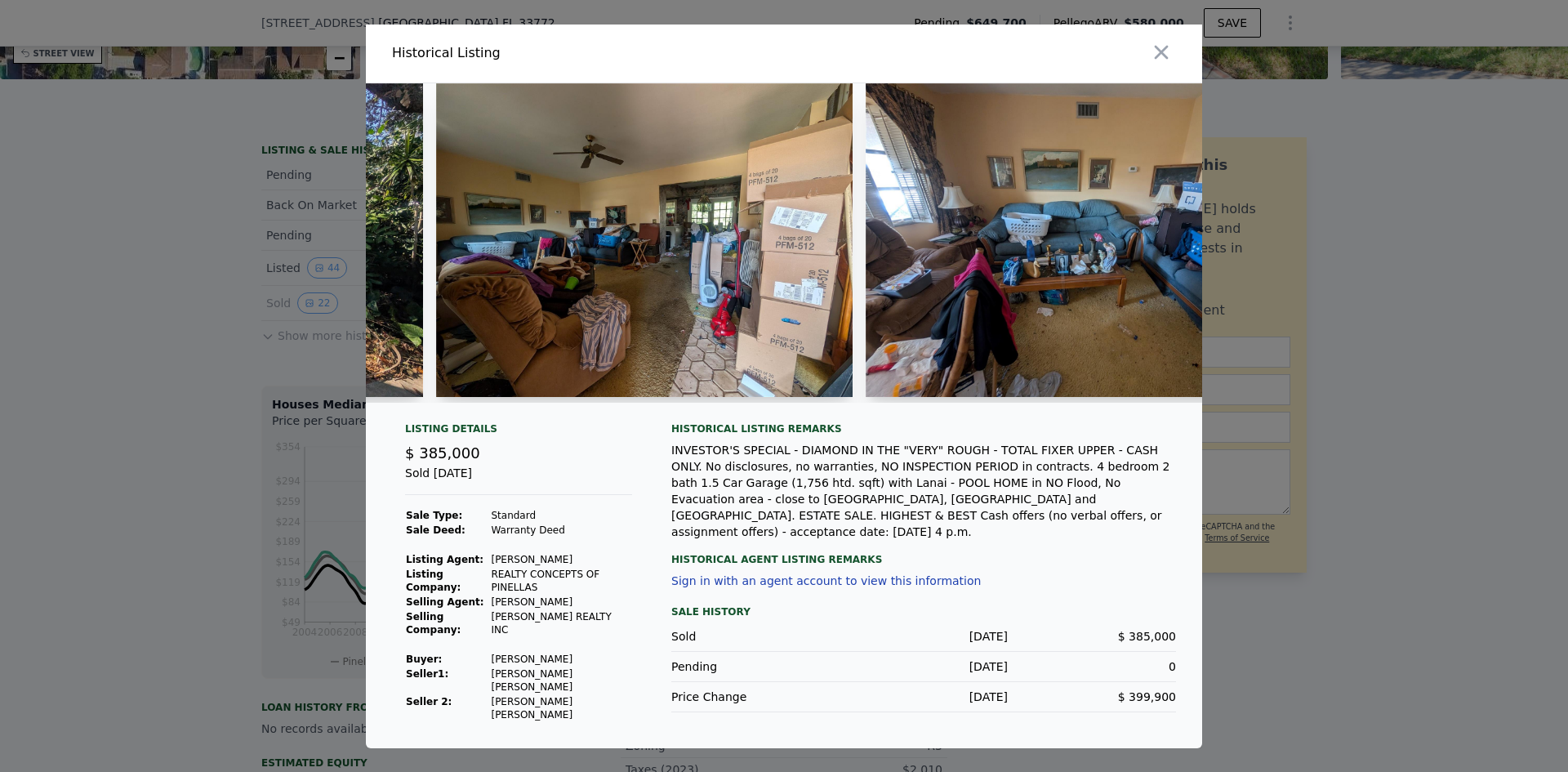
scroll to position [0, 1011]
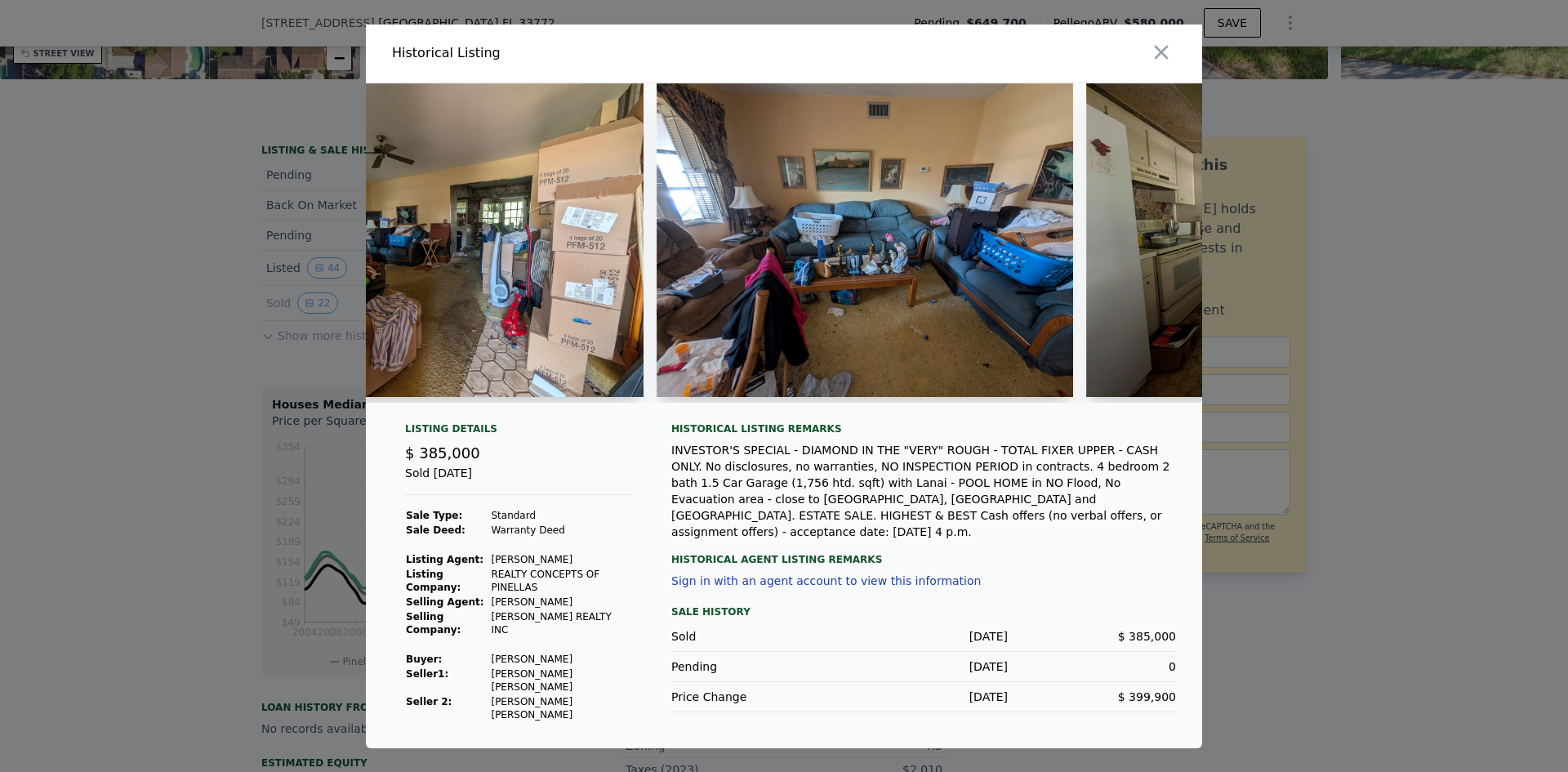
click at [559, 307] on img at bounding box center [435, 239] width 416 height 314
click at [687, 279] on img at bounding box center [864, 239] width 416 height 314
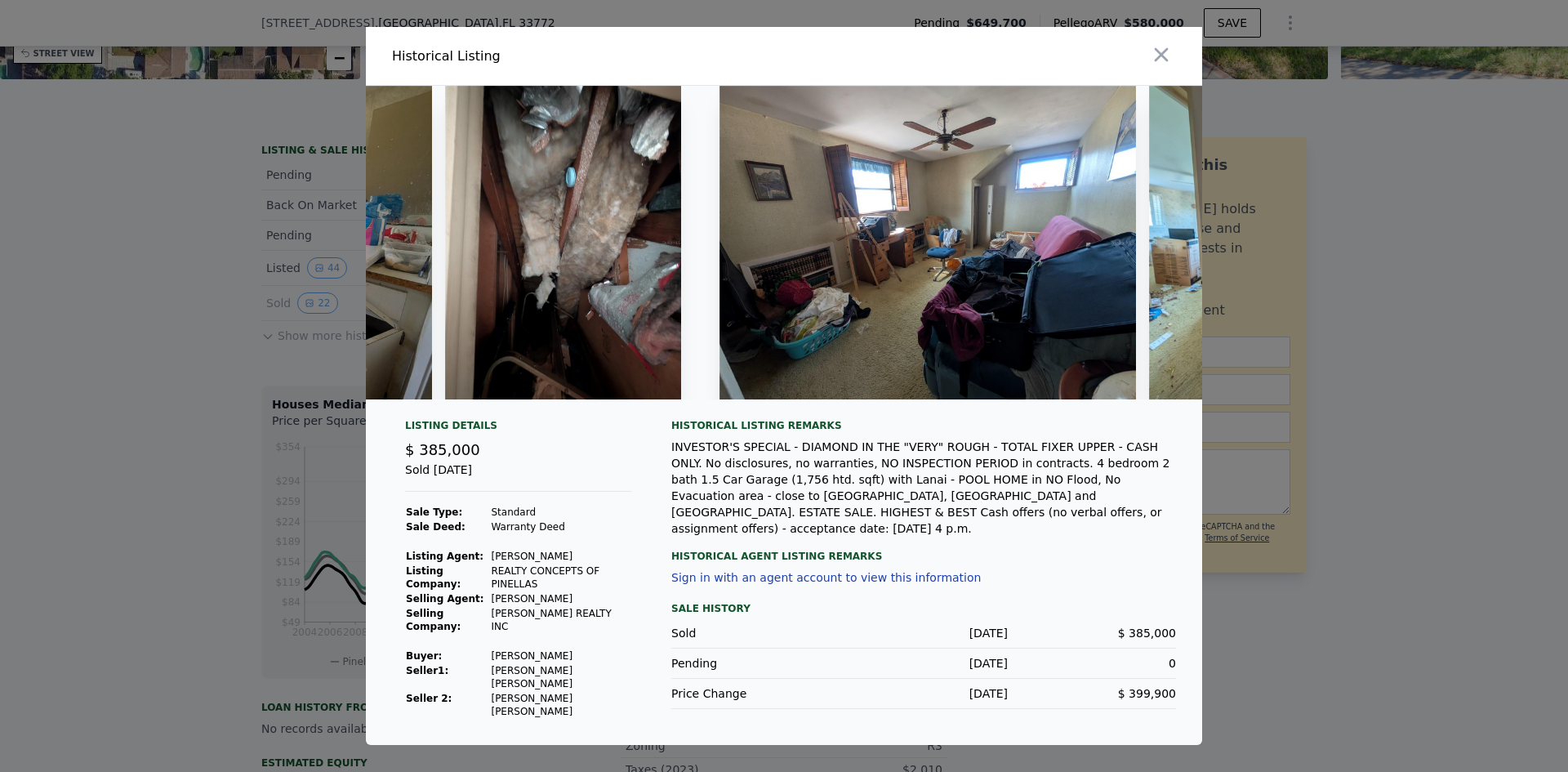
scroll to position [0, 4665]
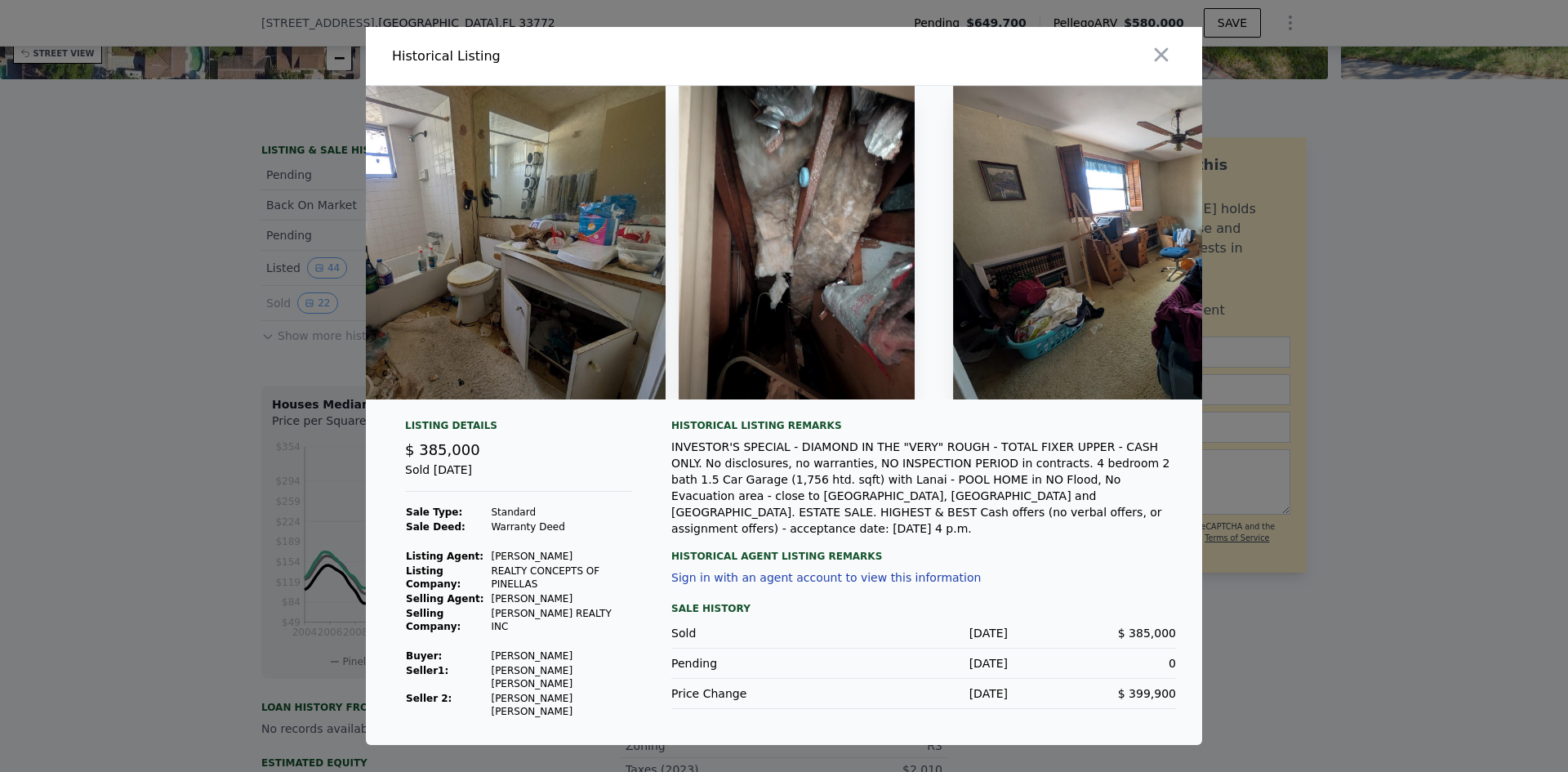
click at [588, 342] on img at bounding box center [457, 242] width 416 height 314
click at [587, 342] on img at bounding box center [457, 242] width 416 height 314
click at [585, 342] on img at bounding box center [457, 242] width 416 height 314
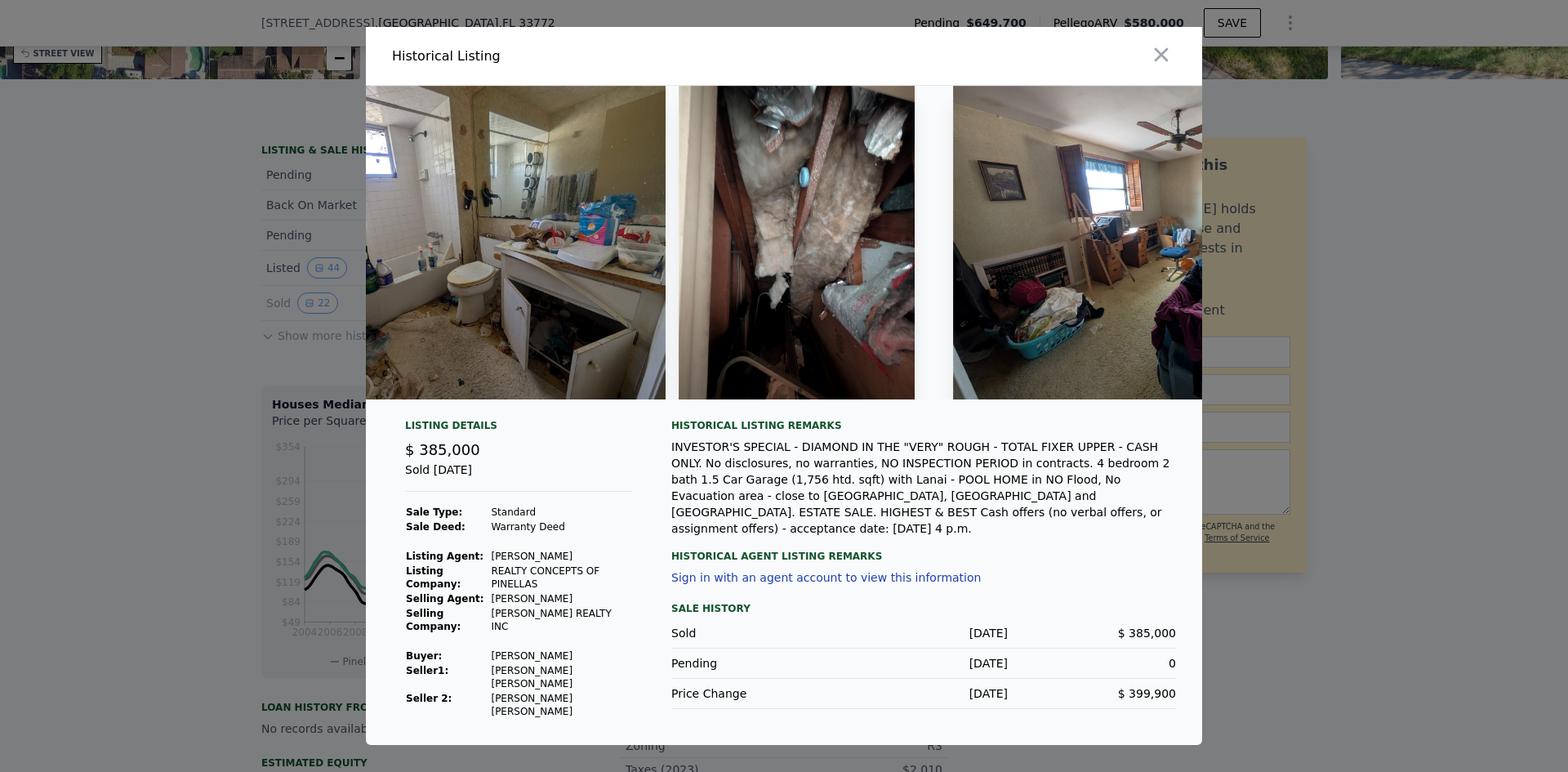
click at [748, 319] on img at bounding box center [796, 242] width 236 height 314
drag, startPoint x: 748, startPoint y: 319, endPoint x: 755, endPoint y: 314, distance: 8.6
click at [749, 321] on img at bounding box center [796, 242] width 236 height 314
click at [940, 285] on div at bounding box center [784, 242] width 837 height 314
click at [1014, 276] on img at bounding box center [1160, 242] width 416 height 314
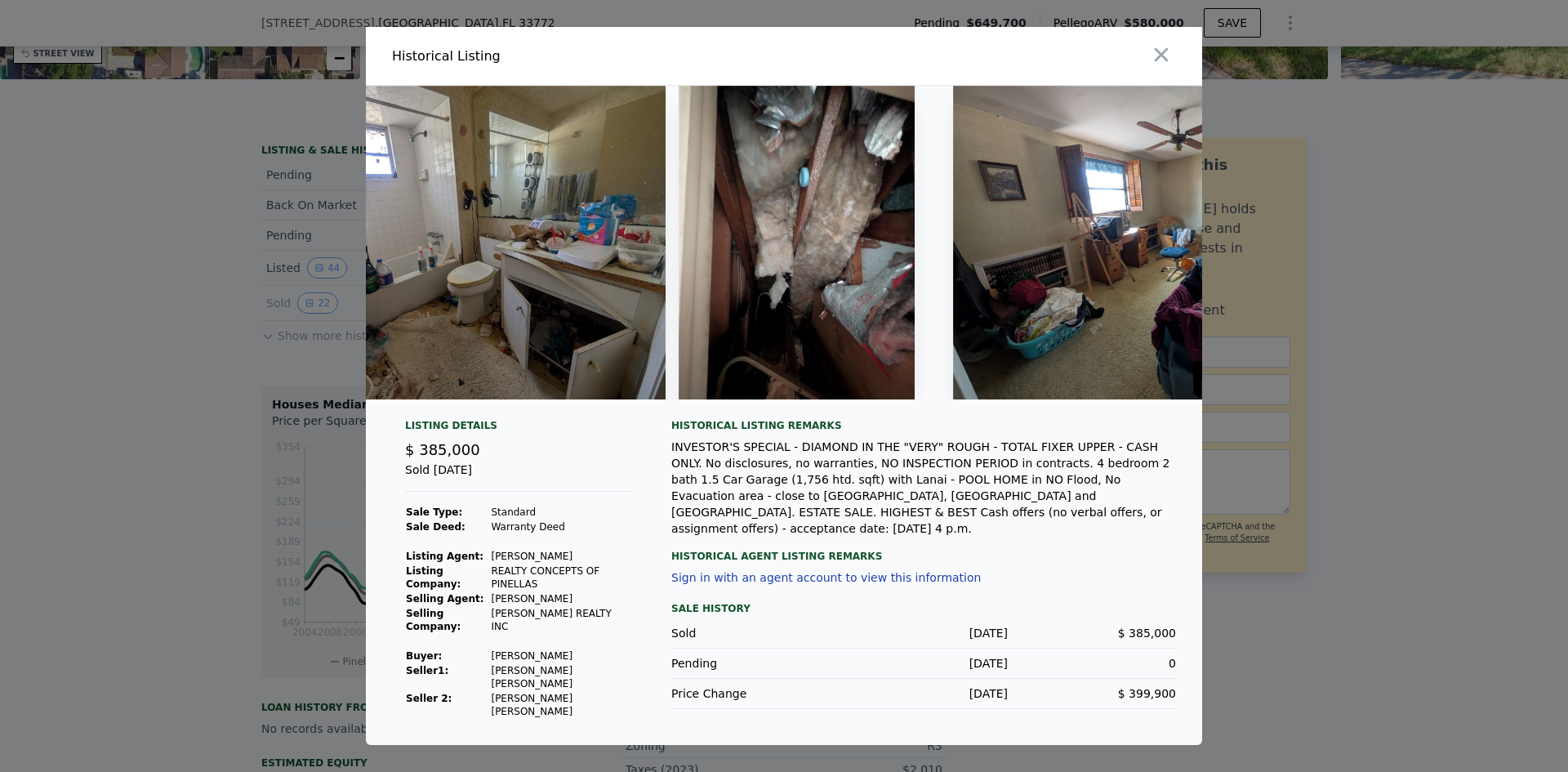
click at [1014, 276] on img at bounding box center [1160, 242] width 416 height 314
click at [1325, 447] on div at bounding box center [784, 386] width 1568 height 772
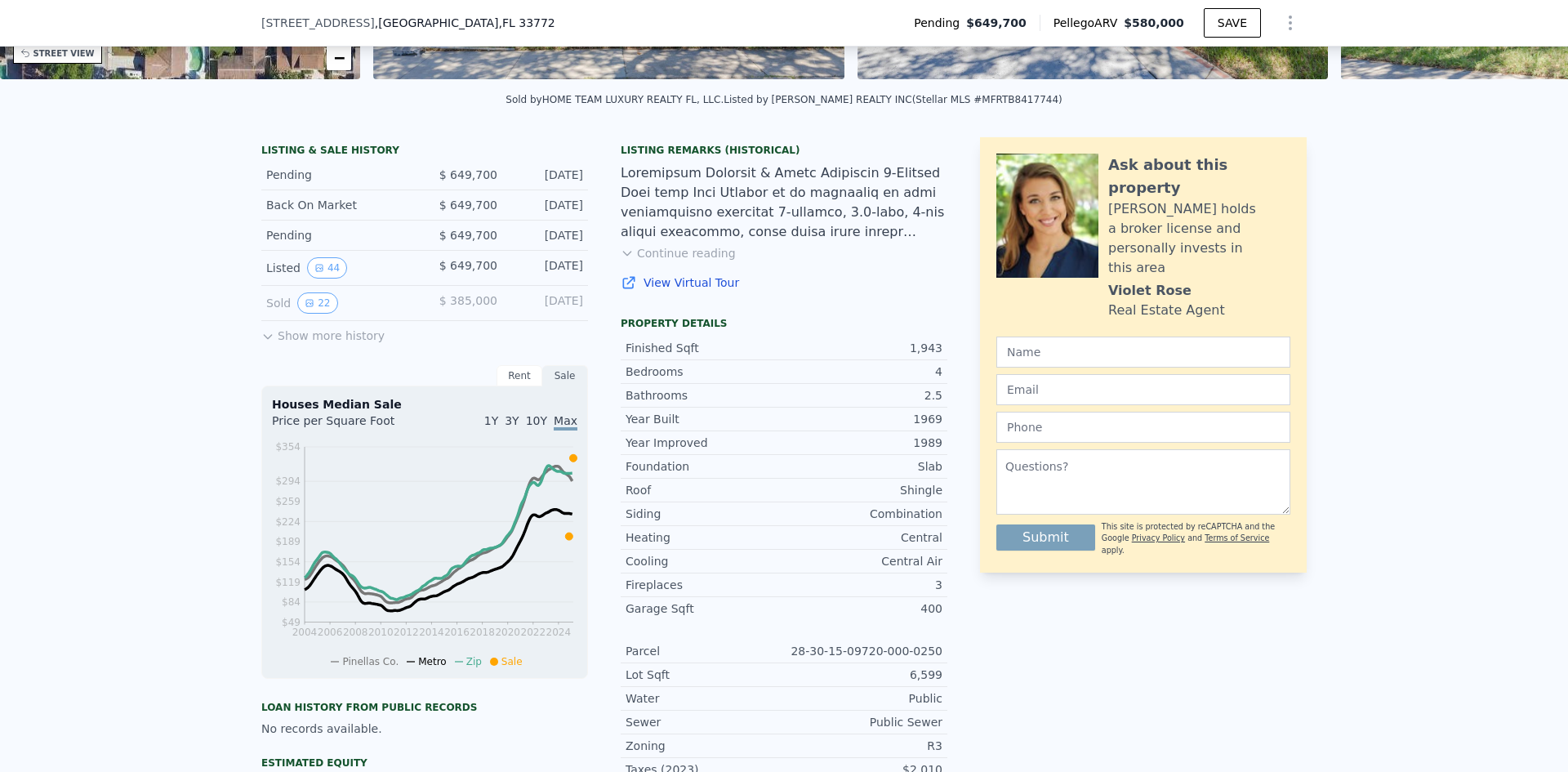
click at [304, 308] on icon "View historical data" at bounding box center [308, 303] width 9 height 9
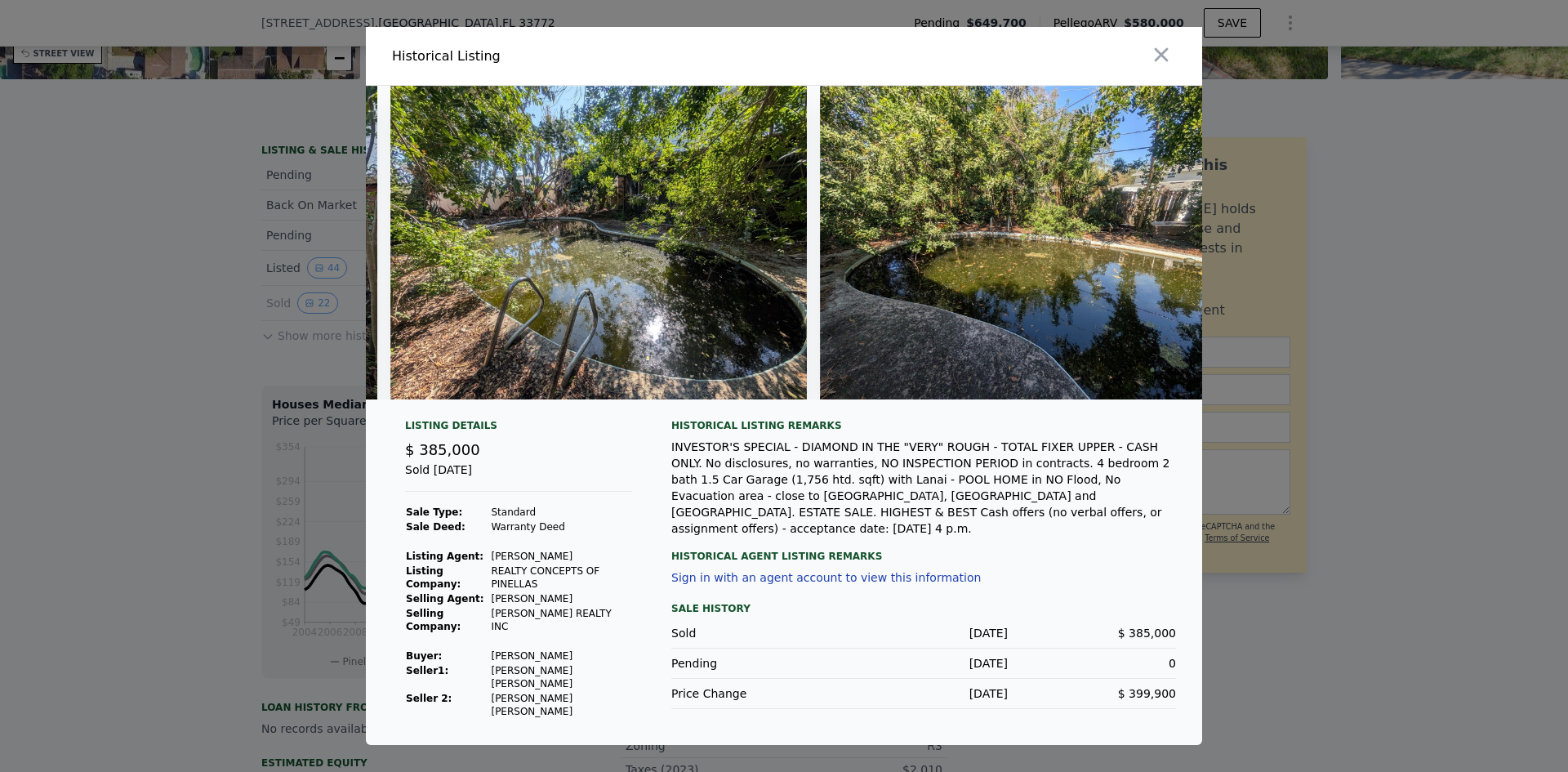
scroll to position [0, 7264]
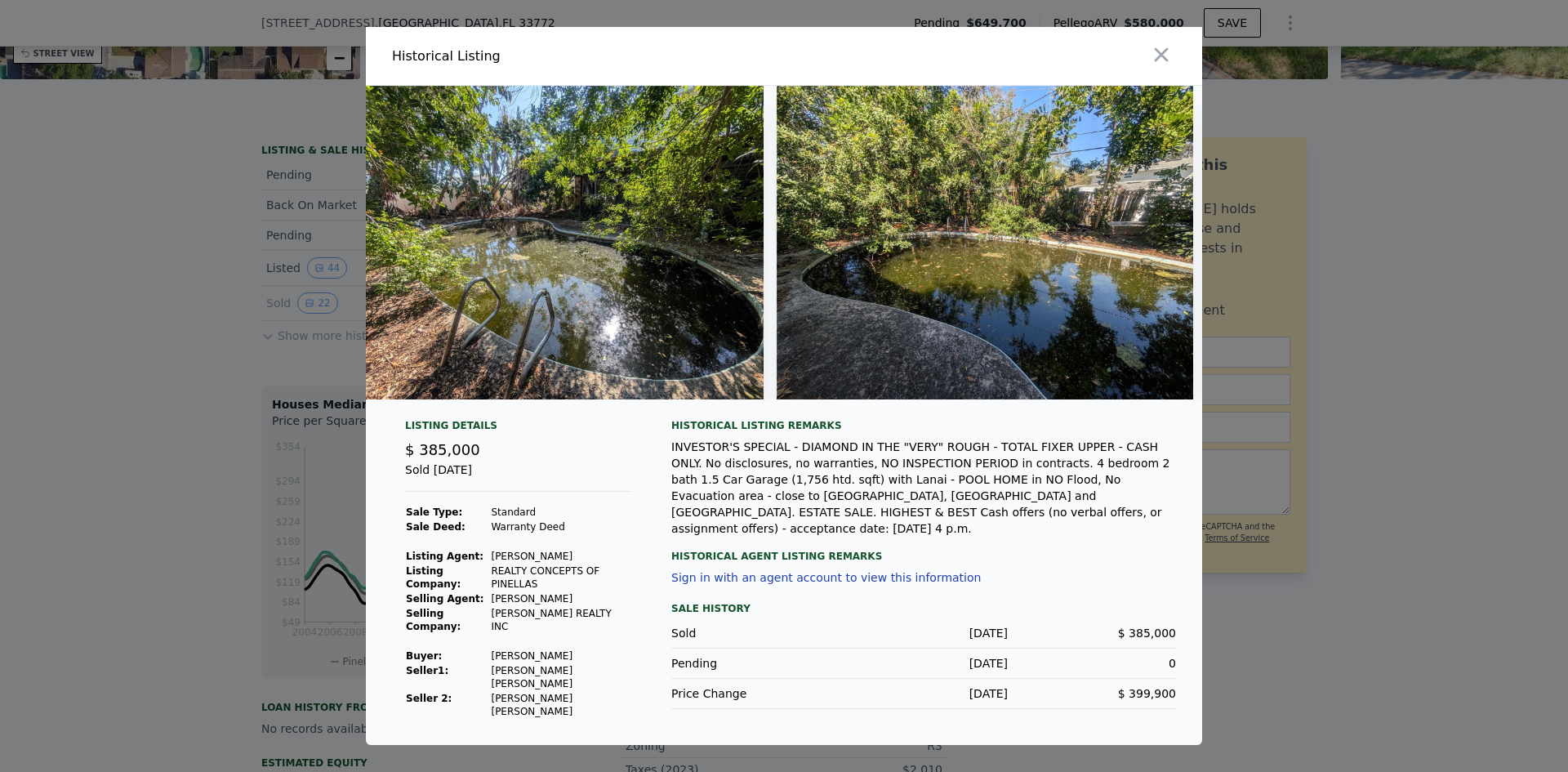
click at [1159, 56] on icon "button" at bounding box center [1161, 55] width 23 height 23
